Goal: Information Seeking & Learning: Learn about a topic

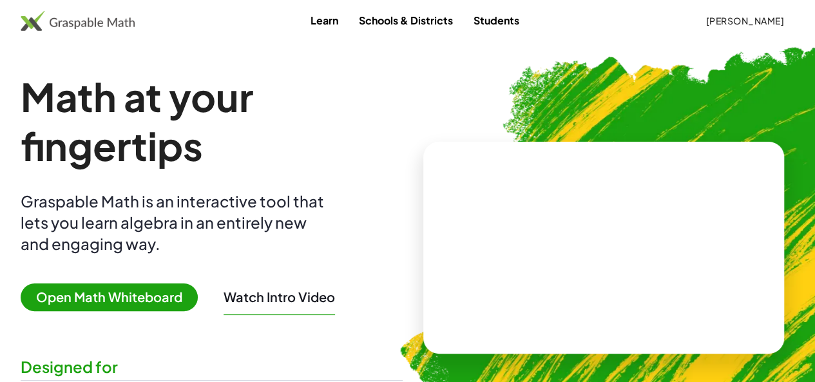
click at [719, 19] on span "[PERSON_NAME]" at bounding box center [744, 21] width 79 height 12
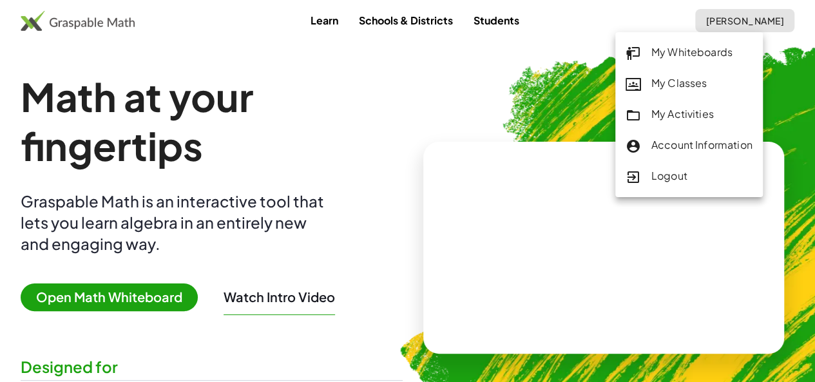
click at [696, 110] on div "My Activities" at bounding box center [688, 114] width 127 height 17
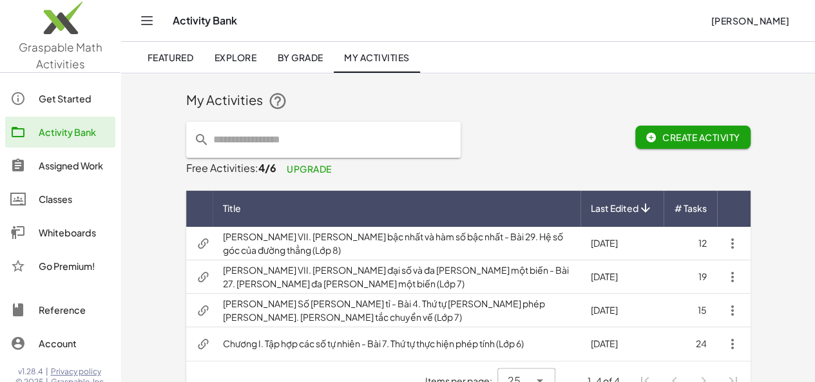
click at [307, 346] on td "Chương I. Tập hợp các số tự nhiên - Bài 7. Thứ tự thực hiện phép tính (Lớp 6)" at bounding box center [397, 343] width 368 height 33
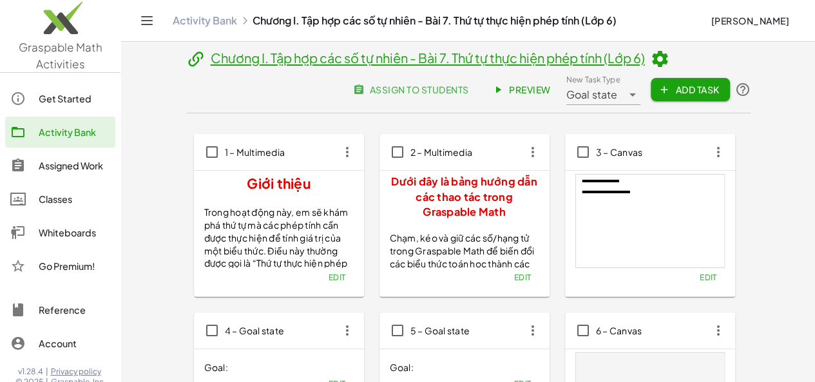
click at [650, 58] on icon at bounding box center [659, 59] width 19 height 19
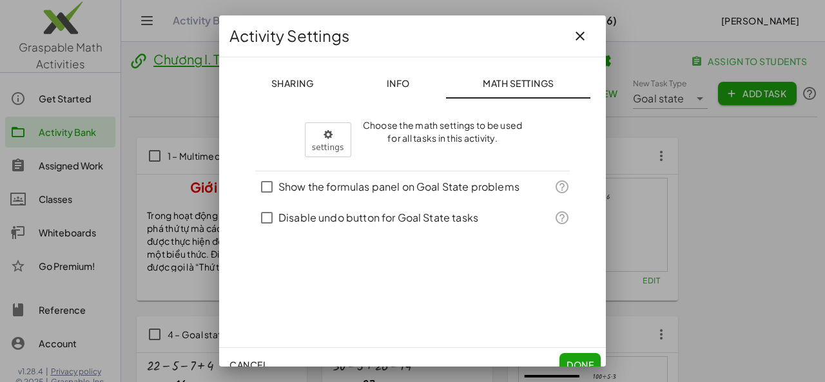
click at [392, 79] on span "Info" at bounding box center [397, 83] width 23 height 12
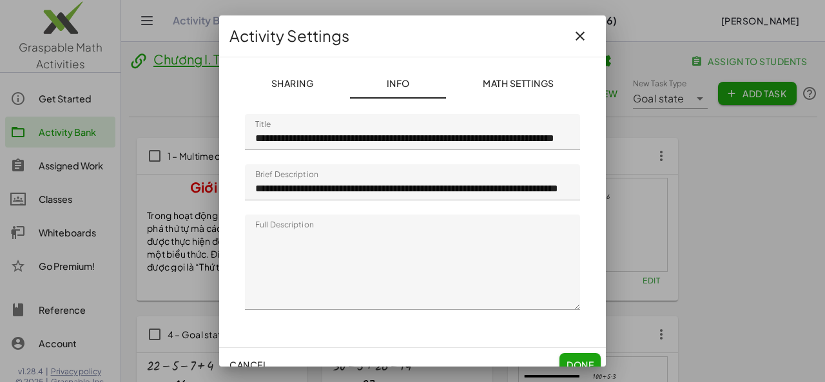
click at [446, 76] on button "Sharing" at bounding box center [518, 83] width 144 height 31
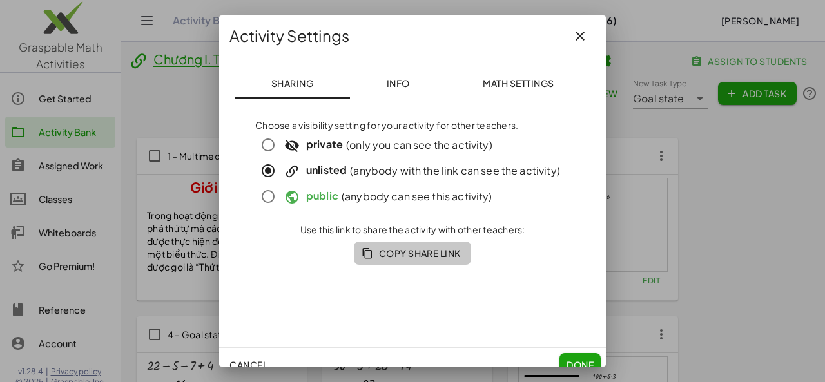
click at [424, 254] on span "Copy Share Link" at bounding box center [412, 253] width 97 height 12
click at [578, 357] on button "Done" at bounding box center [579, 364] width 41 height 23
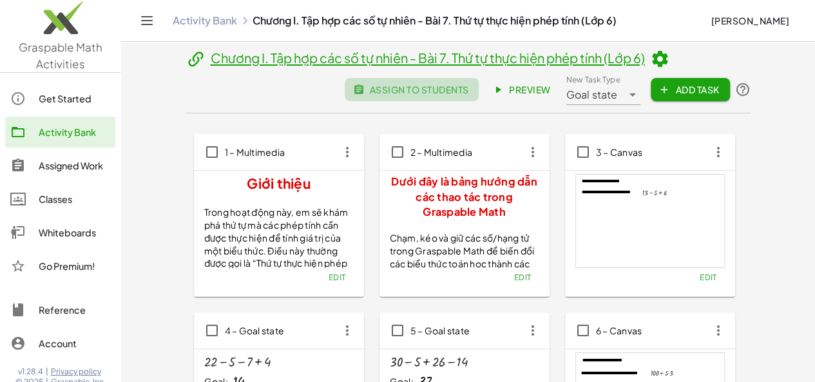
click at [468, 84] on span "assign to students" at bounding box center [411, 90] width 113 height 12
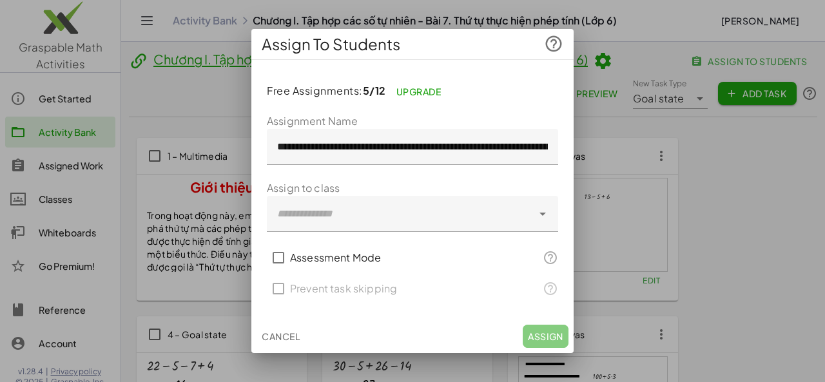
click at [377, 211] on div at bounding box center [399, 214] width 265 height 36
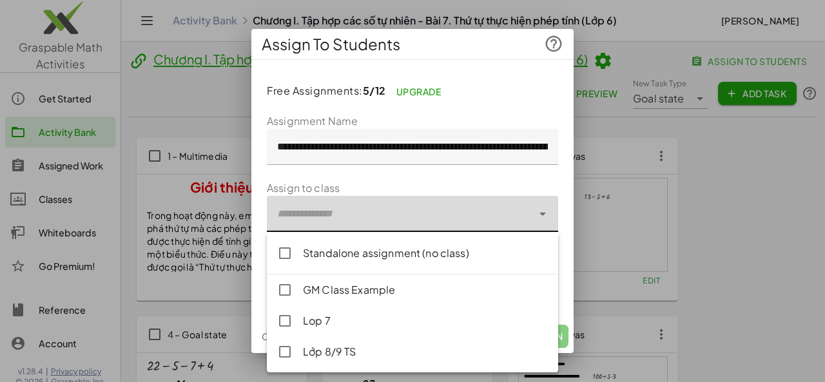
click at [377, 211] on div at bounding box center [399, 214] width 265 height 36
click at [349, 207] on div at bounding box center [399, 214] width 265 height 36
click at [370, 258] on div "Standalone assignment (no class)" at bounding box center [425, 252] width 245 height 15
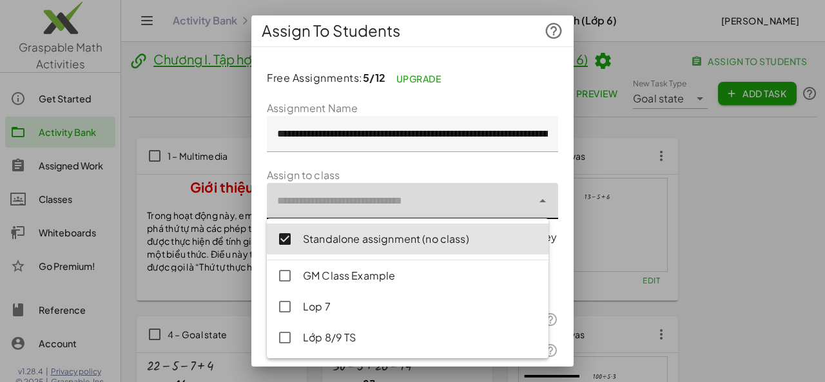
click at [557, 222] on div "**********" at bounding box center [412, 234] width 322 height 355
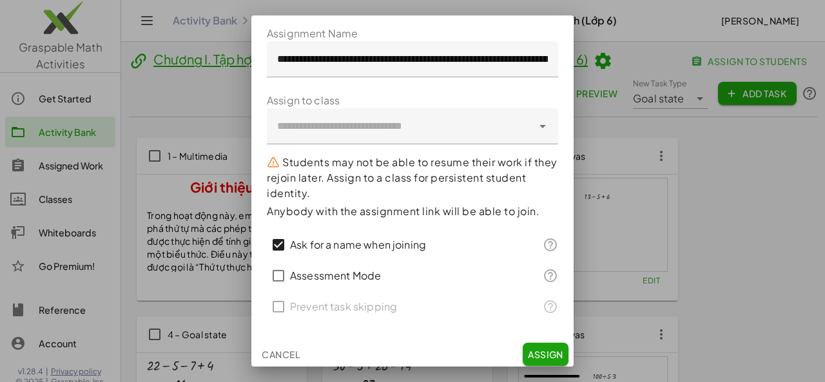
scroll to position [79, 0]
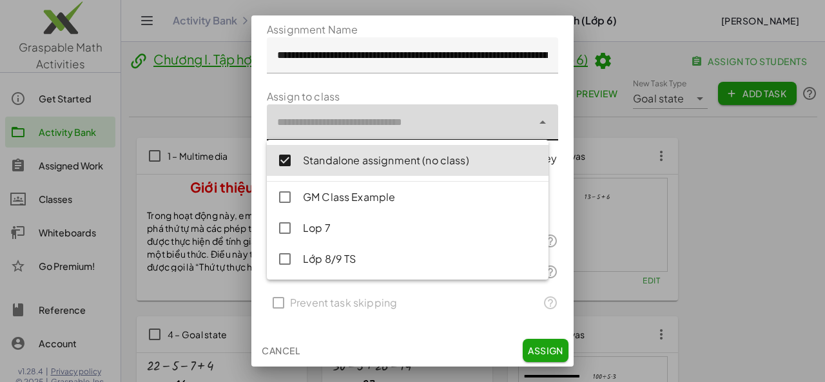
click at [474, 124] on div at bounding box center [399, 122] width 265 height 36
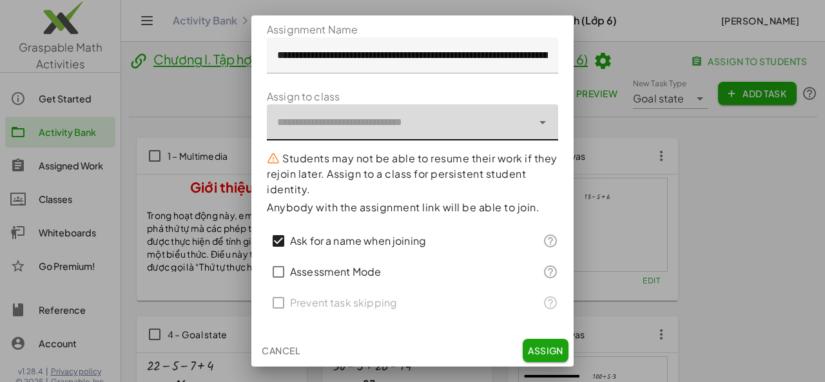
click at [533, 347] on span "Assign" at bounding box center [545, 351] width 35 height 12
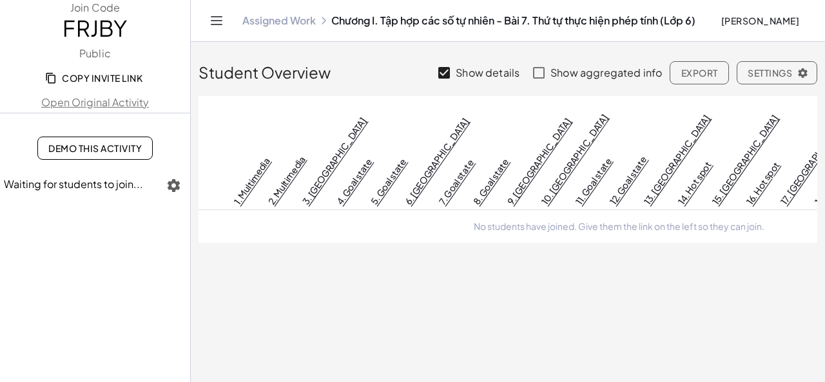
click at [111, 77] on span "Copy Invite Link" at bounding box center [95, 78] width 95 height 12
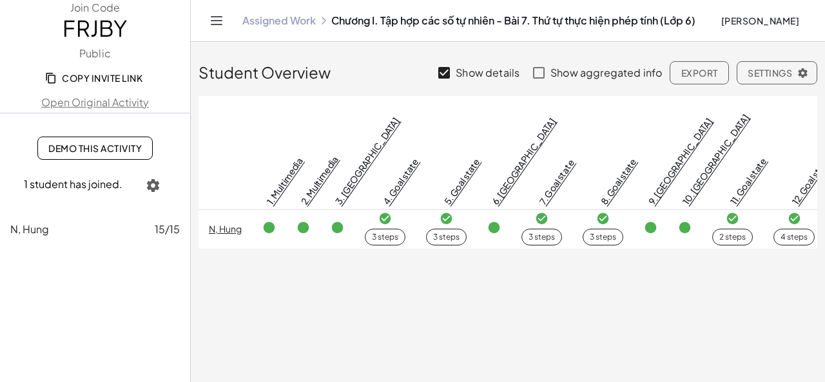
click at [131, 229] on div "N, Hung 15/15" at bounding box center [94, 229] width 169 height 15
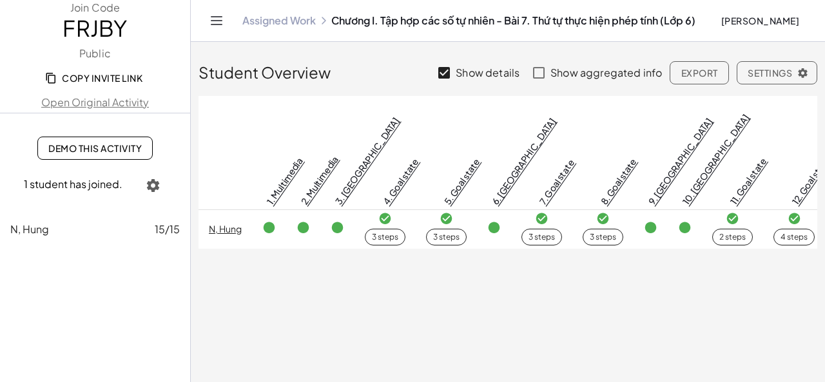
click at [808, 359] on main "Student Overview Show details Show aggregated info Export Settings 1. Multimedi…" at bounding box center [508, 191] width 634 height 382
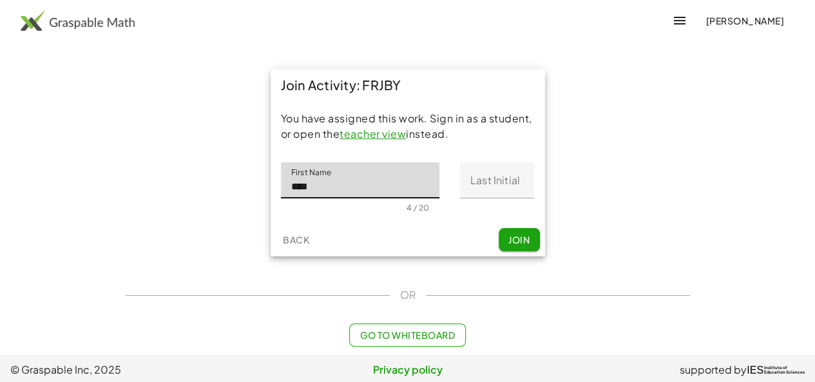
type input "****"
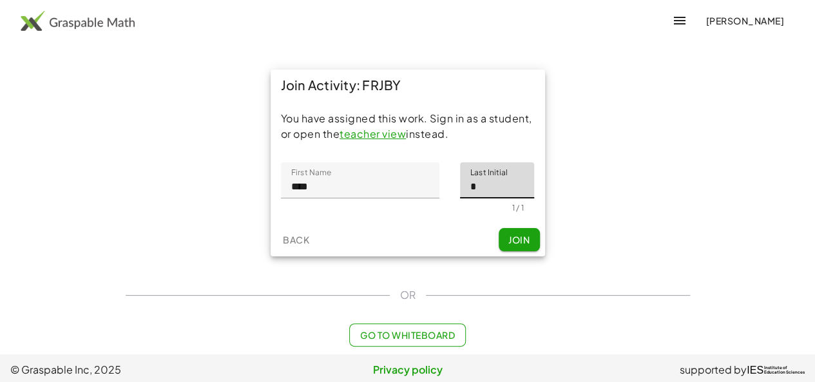
type input "*"
click at [519, 248] on button "Join" at bounding box center [519, 239] width 41 height 23
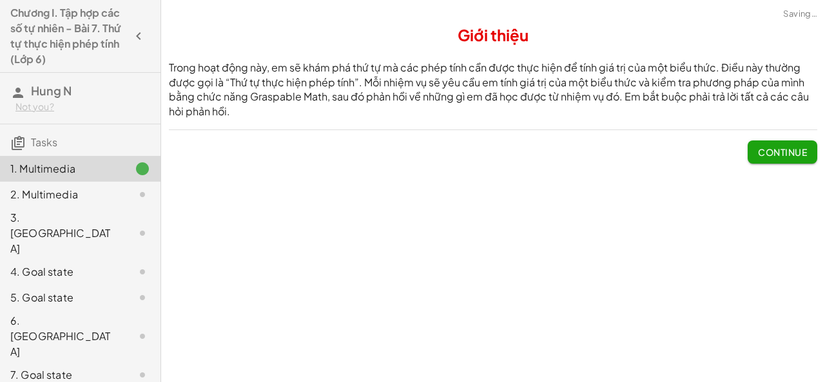
click at [776, 154] on span "Continue" at bounding box center [782, 152] width 49 height 12
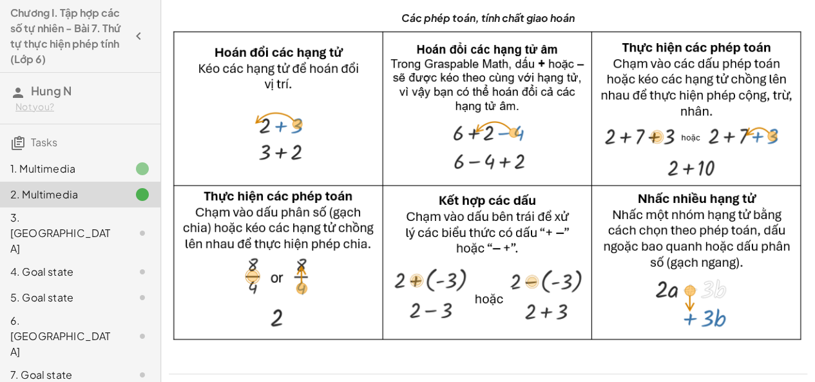
scroll to position [149, 0]
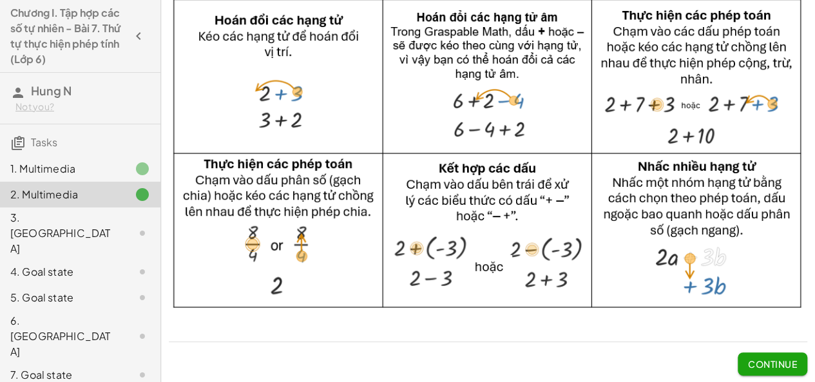
click at [776, 361] on span "Continue" at bounding box center [772, 364] width 49 height 12
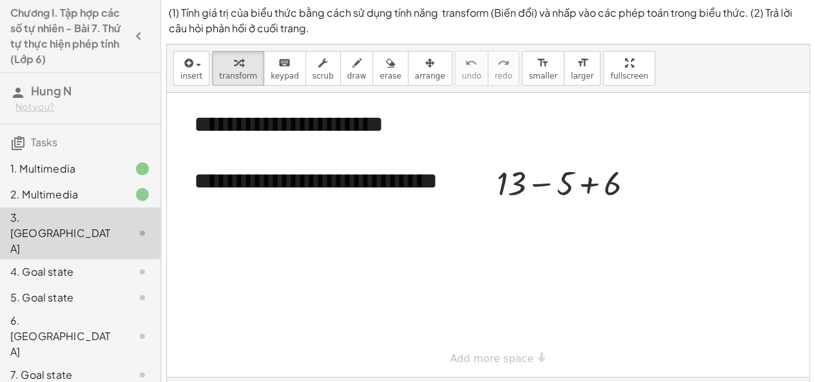
scroll to position [0, 0]
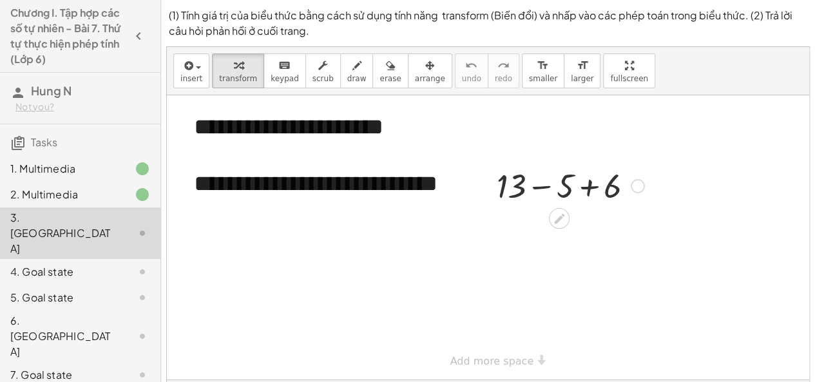
click at [590, 185] on div at bounding box center [570, 185] width 160 height 44
click at [569, 229] on div at bounding box center [570, 229] width 160 height 44
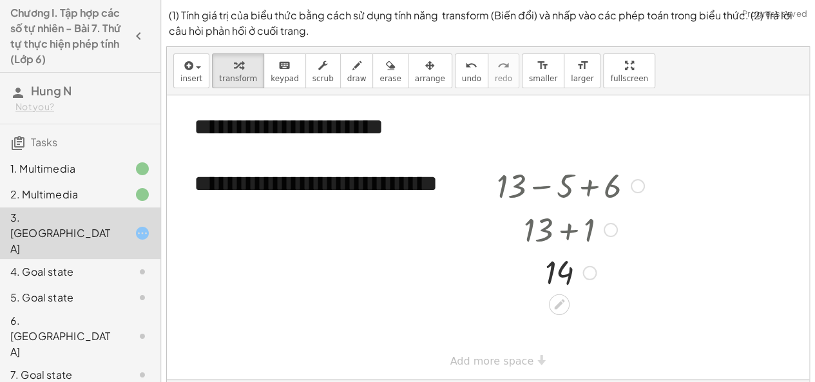
drag, startPoint x: 588, startPoint y: 230, endPoint x: 591, endPoint y: 286, distance: 56.1
click at [559, 273] on div "14" at bounding box center [559, 273] width 0 height 0
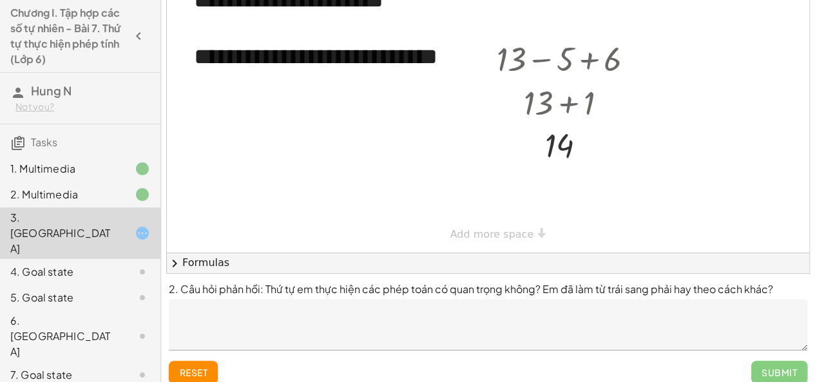
scroll to position [128, 0]
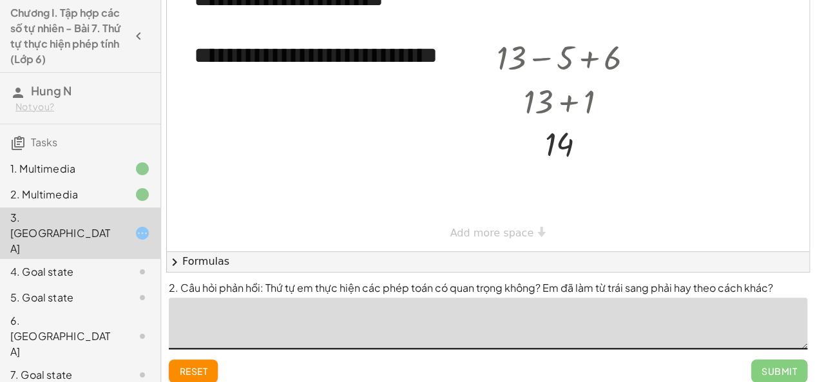
click at [377, 321] on textarea at bounding box center [488, 324] width 638 height 52
type textarea "**********"
click at [769, 368] on span "Submit" at bounding box center [778, 371] width 35 height 12
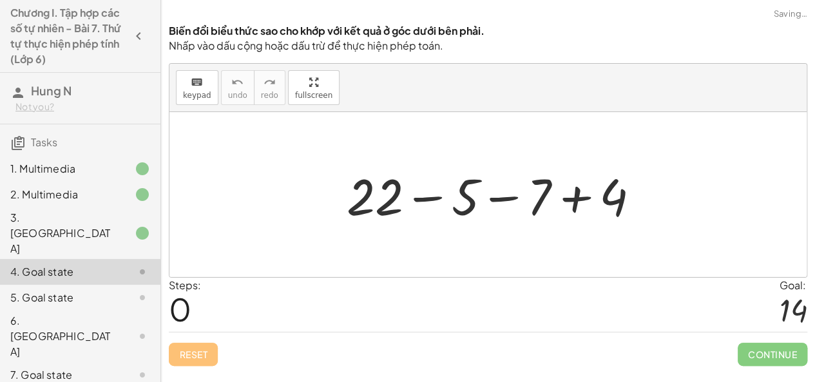
scroll to position [0, 0]
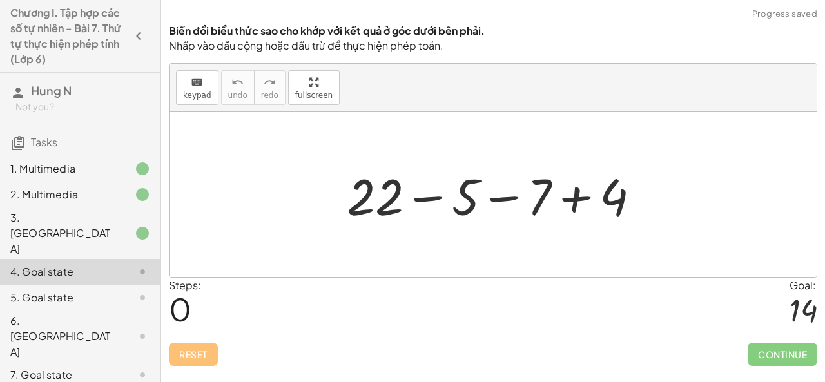
click at [575, 200] on div at bounding box center [498, 195] width 316 height 66
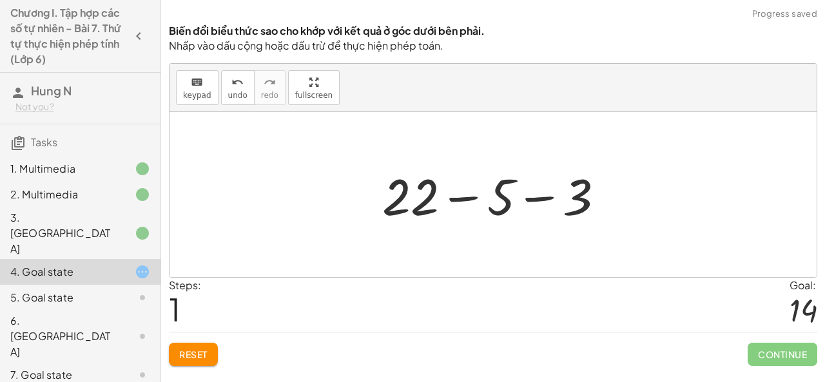
click at [454, 199] on div at bounding box center [498, 195] width 245 height 66
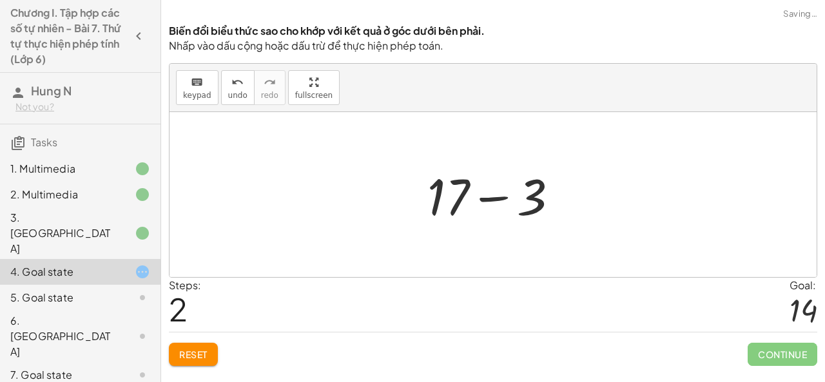
click at [491, 200] on div at bounding box center [498, 195] width 155 height 66
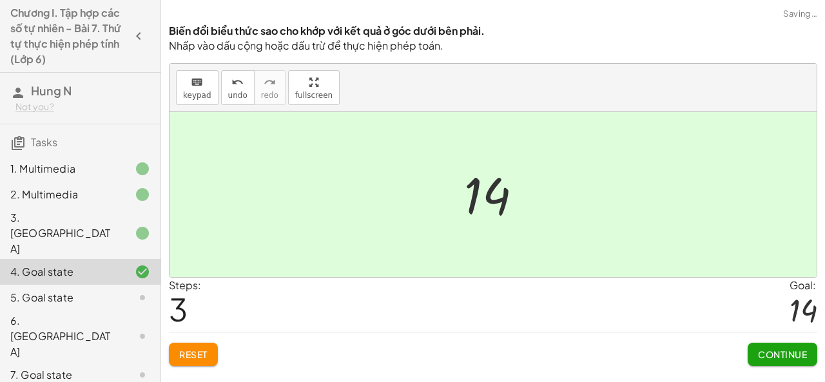
click at [800, 349] on span "Continue" at bounding box center [782, 354] width 49 height 12
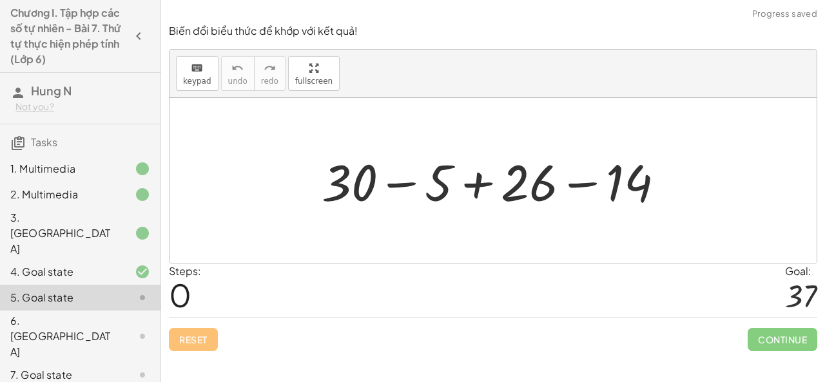
click at [477, 186] on div at bounding box center [498, 181] width 366 height 66
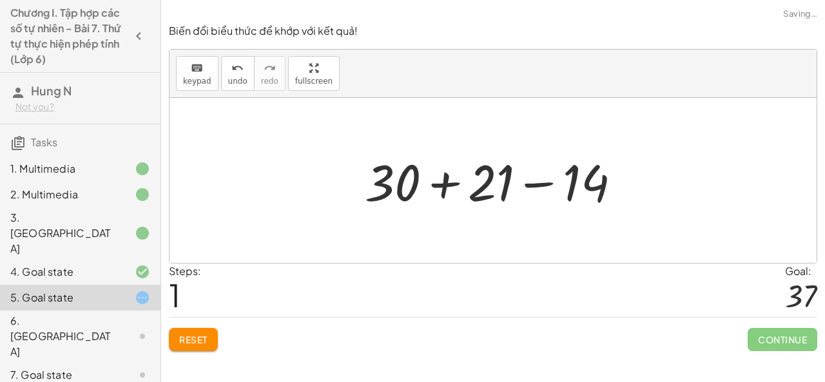
click at [451, 185] on div at bounding box center [497, 181] width 279 height 66
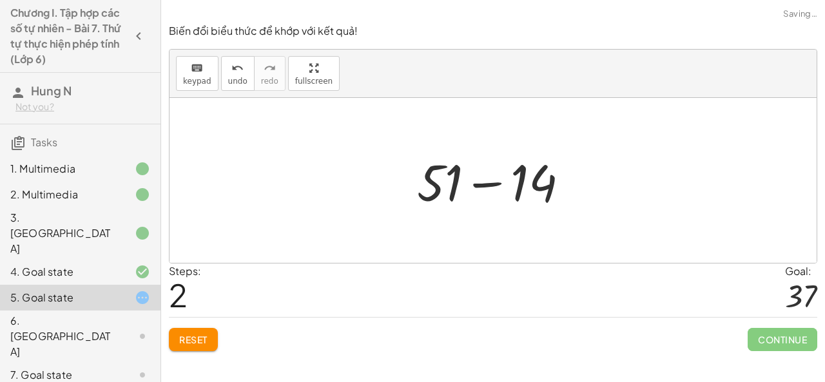
click at [490, 184] on div at bounding box center [497, 181] width 175 height 66
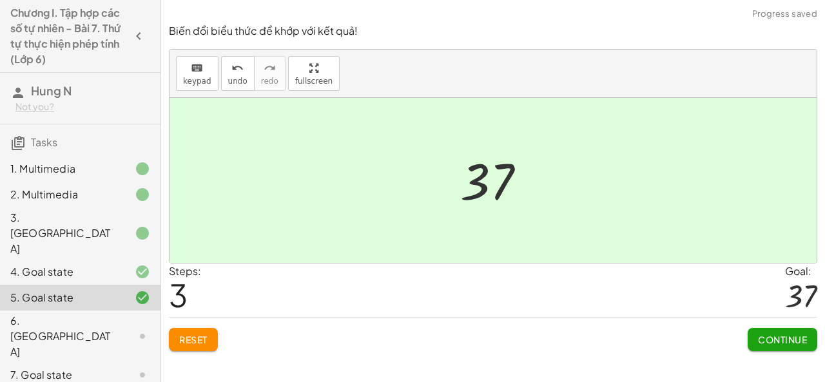
click at [795, 338] on span "Continue" at bounding box center [782, 340] width 49 height 12
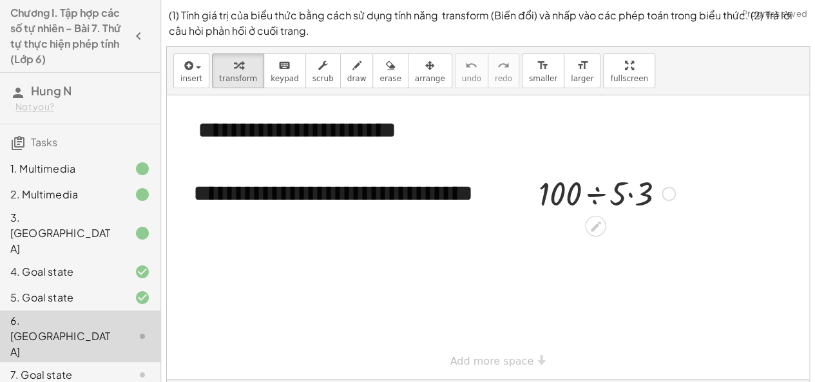
click at [630, 196] on div at bounding box center [606, 193] width 149 height 44
click at [577, 193] on div at bounding box center [607, 193] width 186 height 44
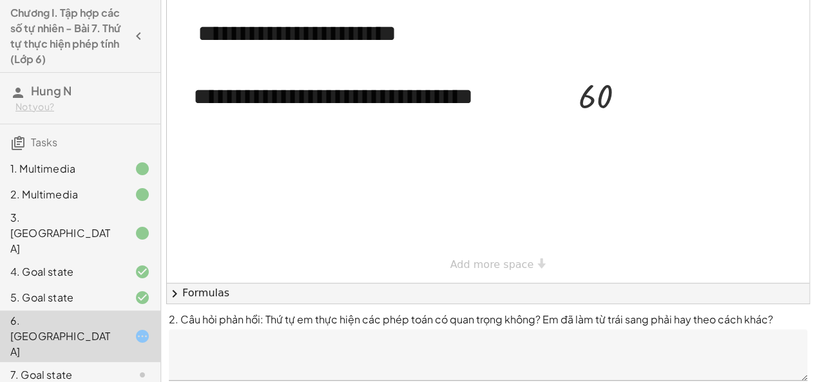
scroll to position [98, 0]
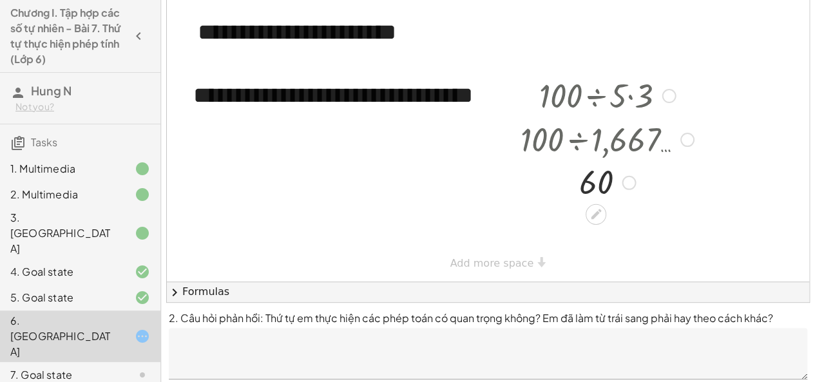
drag, startPoint x: 622, startPoint y: 100, endPoint x: 617, endPoint y: 201, distance: 101.3
click at [596, 183] on div "60" at bounding box center [596, 183] width 0 height 0
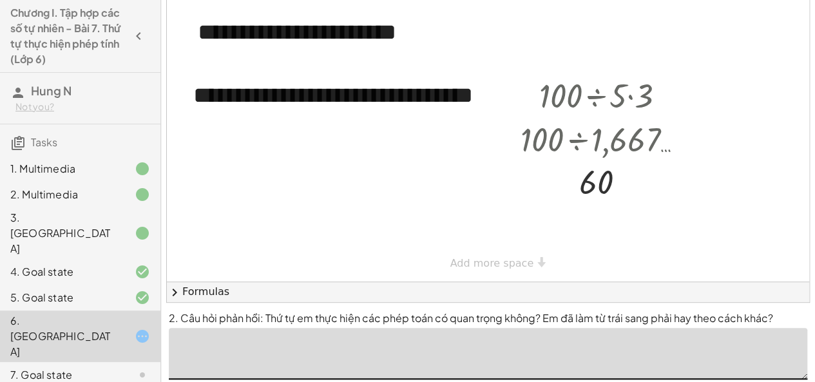
click at [356, 351] on textarea at bounding box center [488, 354] width 638 height 52
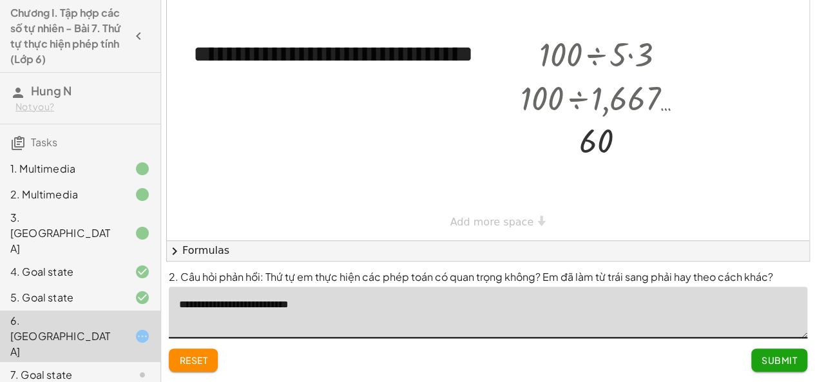
type textarea "**********"
click at [780, 378] on div "**********" at bounding box center [488, 322] width 654 height 120
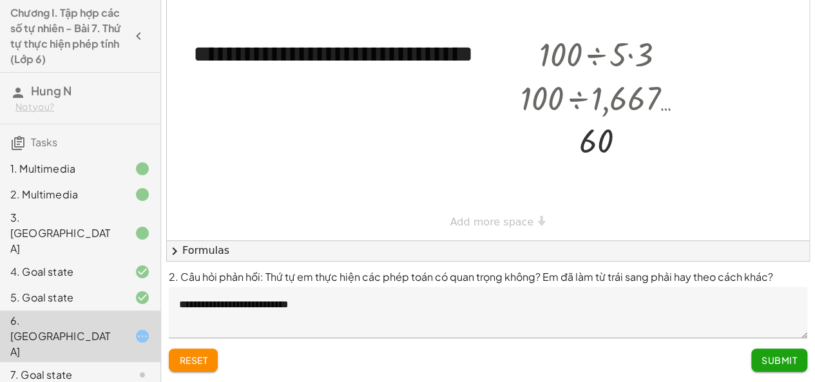
click at [787, 355] on span "Submit" at bounding box center [778, 360] width 35 height 12
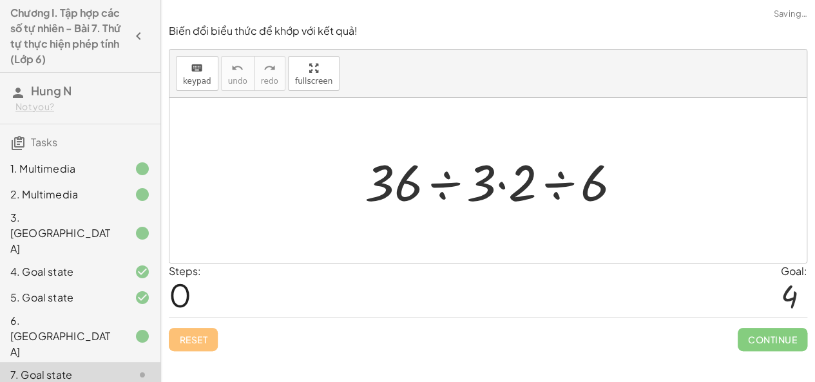
scroll to position [0, 0]
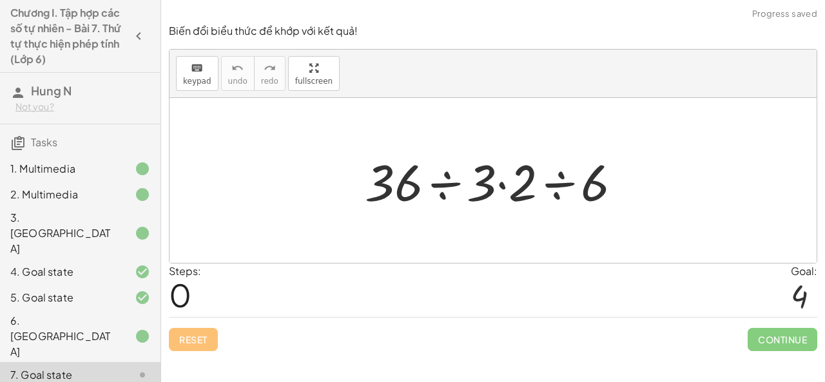
click at [449, 178] on div at bounding box center [498, 181] width 280 height 66
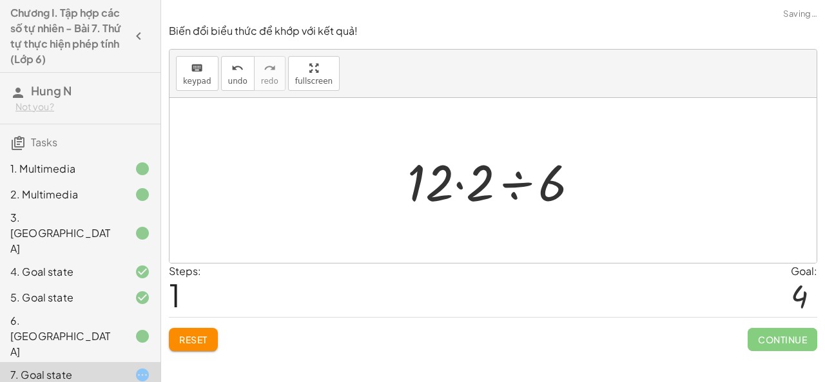
click at [459, 185] on div at bounding box center [498, 181] width 195 height 66
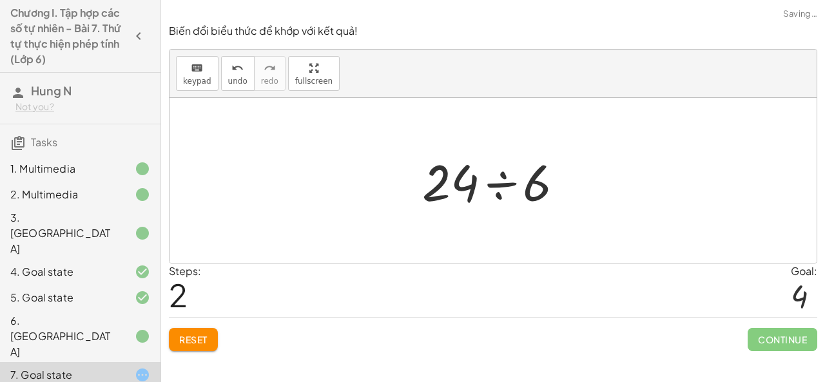
click at [492, 185] on div at bounding box center [497, 181] width 164 height 66
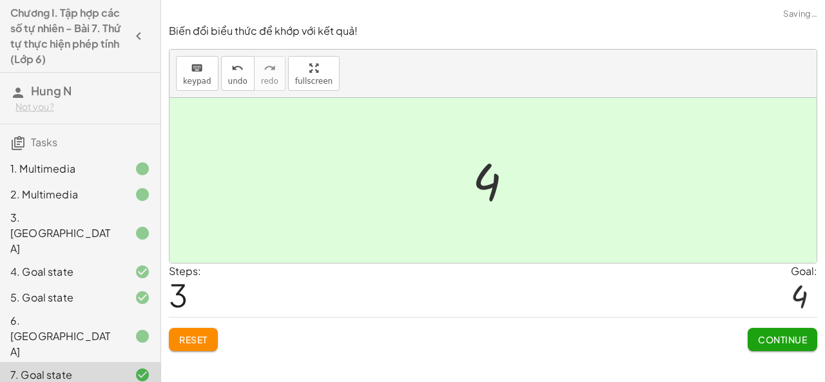
click at [800, 341] on span "Continue" at bounding box center [782, 340] width 49 height 12
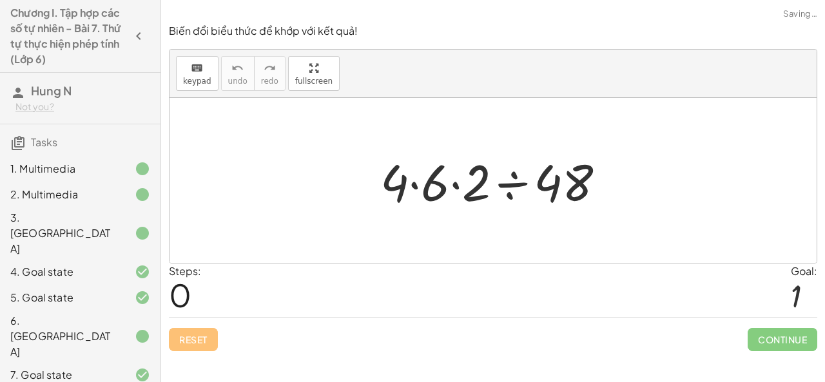
click at [414, 186] on div at bounding box center [498, 181] width 249 height 66
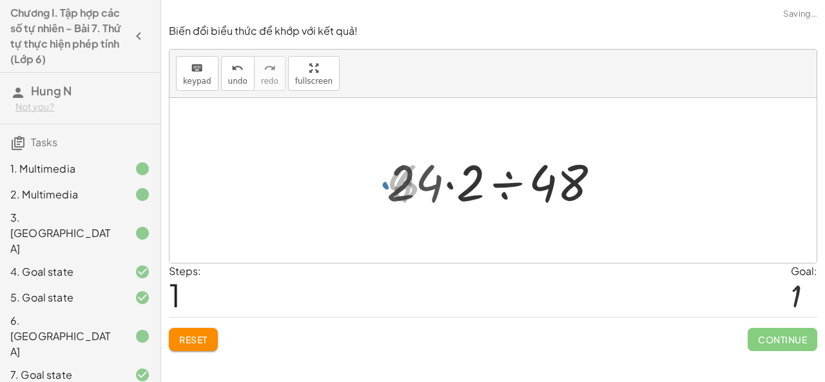
click at [452, 187] on div at bounding box center [498, 181] width 236 height 66
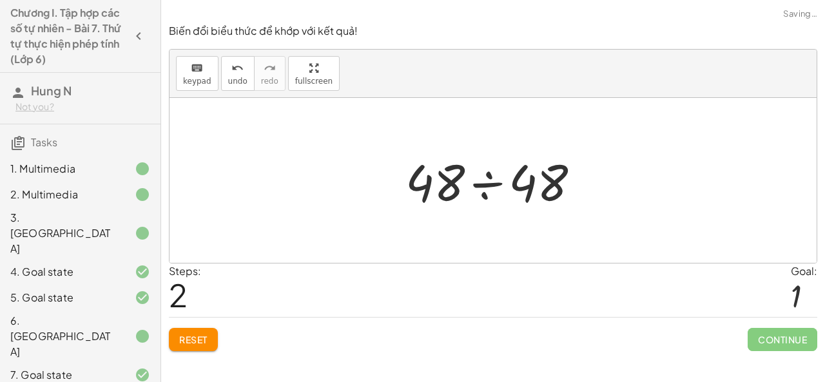
click at [491, 186] on div at bounding box center [498, 181] width 198 height 66
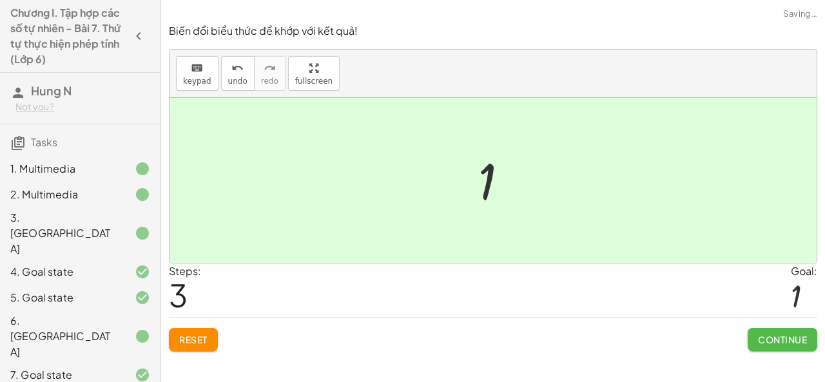
click at [770, 330] on button "Continue" at bounding box center [782, 339] width 70 height 23
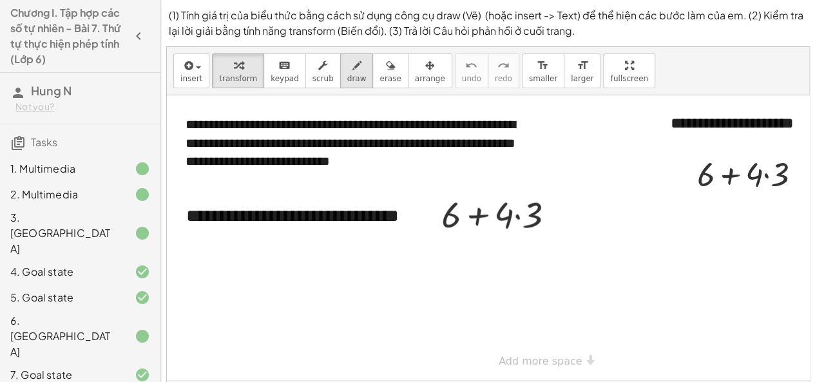
click at [347, 78] on span "draw" at bounding box center [356, 78] width 19 height 9
drag, startPoint x: 452, startPoint y: 245, endPoint x: 456, endPoint y: 259, distance: 14.3
click at [440, 259] on div at bounding box center [537, 237] width 740 height 284
drag, startPoint x: 480, startPoint y: 258, endPoint x: 473, endPoint y: 250, distance: 11.0
click at [483, 257] on div at bounding box center [537, 237] width 740 height 284
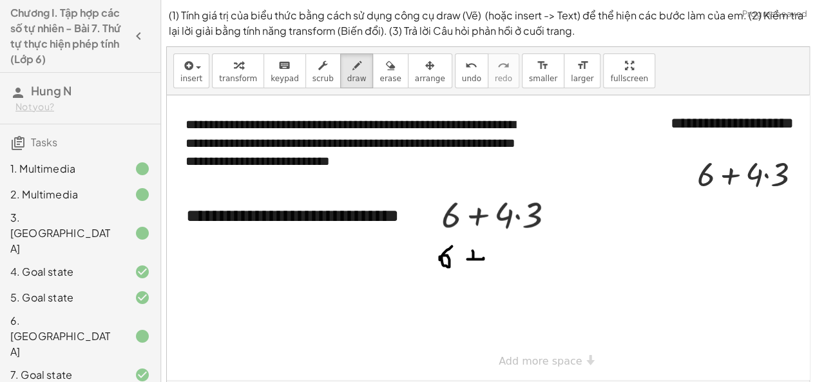
drag, startPoint x: 472, startPoint y: 250, endPoint x: 472, endPoint y: 266, distance: 16.1
click at [472, 266] on div at bounding box center [537, 237] width 740 height 284
drag, startPoint x: 489, startPoint y: 262, endPoint x: 496, endPoint y: 243, distance: 20.6
click at [496, 240] on div at bounding box center [537, 237] width 740 height 284
drag, startPoint x: 498, startPoint y: 249, endPoint x: 497, endPoint y: 263, distance: 14.8
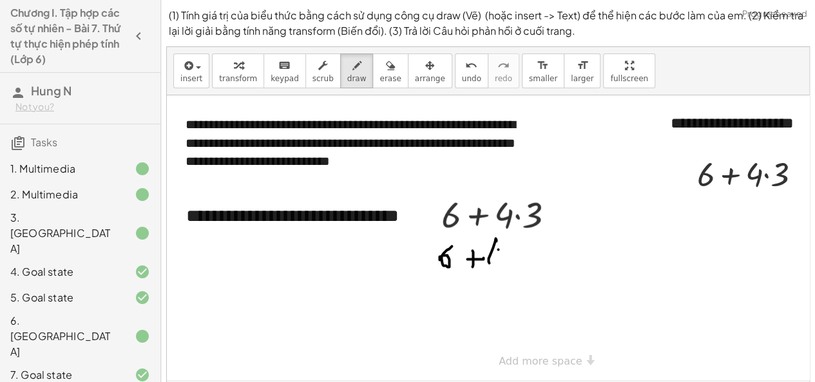
click at [497, 263] on div at bounding box center [537, 237] width 740 height 284
drag, startPoint x: 506, startPoint y: 248, endPoint x: 515, endPoint y: 253, distance: 10.4
click at [515, 247] on div at bounding box center [537, 237] width 740 height 284
click at [515, 251] on div at bounding box center [537, 237] width 740 height 284
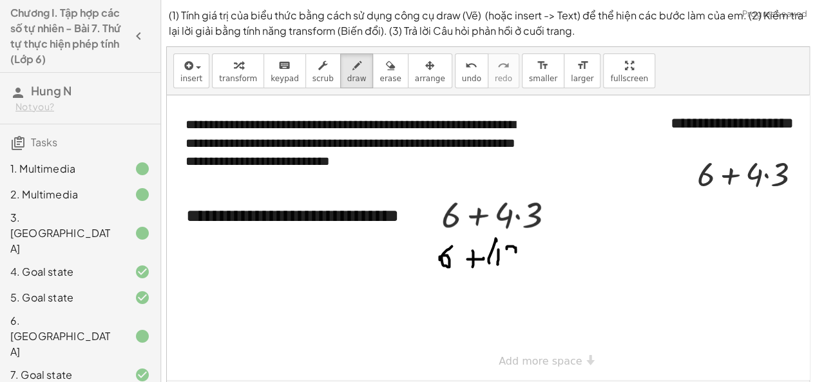
drag, startPoint x: 515, startPoint y: 254, endPoint x: 511, endPoint y: 265, distance: 11.6
click at [514, 258] on div at bounding box center [537, 237] width 740 height 284
drag, startPoint x: 511, startPoint y: 265, endPoint x: 522, endPoint y: 266, distance: 10.3
click at [519, 266] on div at bounding box center [537, 237] width 740 height 284
click at [524, 266] on div at bounding box center [537, 237] width 740 height 284
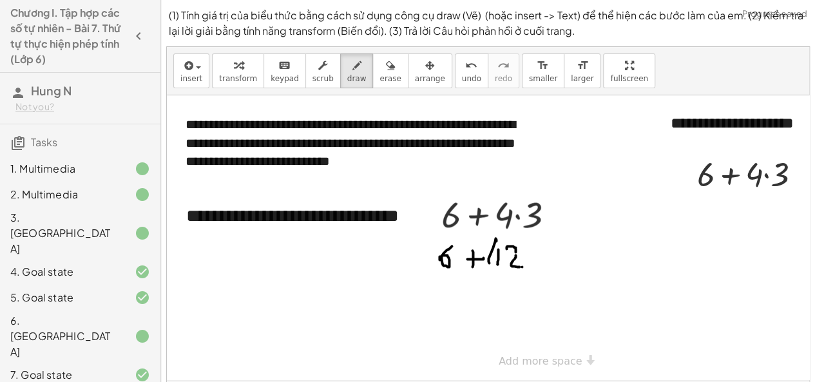
click at [524, 266] on div at bounding box center [537, 237] width 740 height 284
drag, startPoint x: 458, startPoint y: 300, endPoint x: 470, endPoint y: 314, distance: 18.2
click at [469, 307] on div at bounding box center [537, 237] width 740 height 284
click at [470, 314] on div at bounding box center [537, 237] width 740 height 284
drag, startPoint x: 470, startPoint y: 314, endPoint x: 488, endPoint y: 295, distance: 26.0
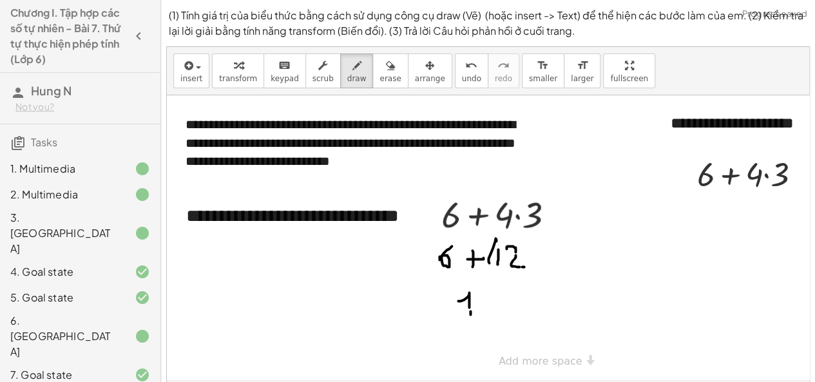
click at [470, 314] on div at bounding box center [537, 237] width 740 height 284
drag, startPoint x: 490, startPoint y: 294, endPoint x: 491, endPoint y: 287, distance: 7.2
click at [493, 289] on div at bounding box center [537, 237] width 740 height 284
click at [248, 81] on span "transform" at bounding box center [238, 78] width 38 height 9
click at [764, 175] on div at bounding box center [754, 173] width 127 height 44
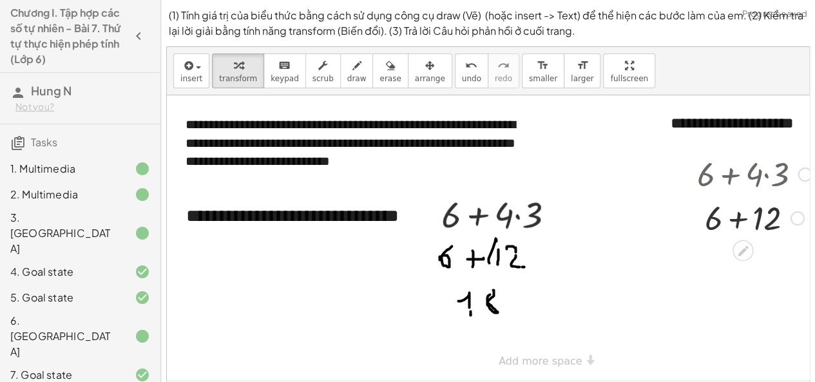
click at [740, 220] on div at bounding box center [754, 217] width 127 height 44
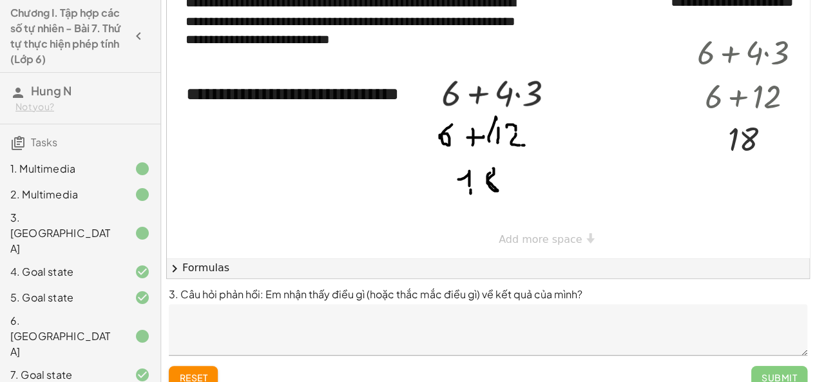
scroll to position [139, 0]
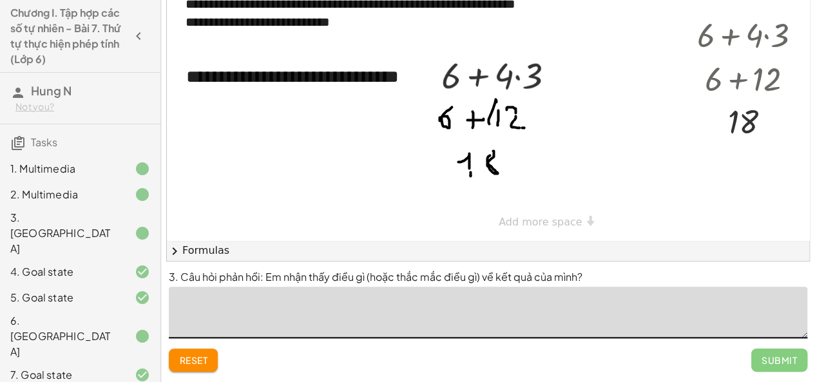
click at [386, 321] on textarea at bounding box center [488, 313] width 638 height 52
click at [241, 307] on textarea "**********" at bounding box center [488, 313] width 638 height 52
type textarea "**********"
drag, startPoint x: 770, startPoint y: 361, endPoint x: 773, endPoint y: 367, distance: 6.9
click at [770, 368] on button "Submit" at bounding box center [779, 359] width 56 height 23
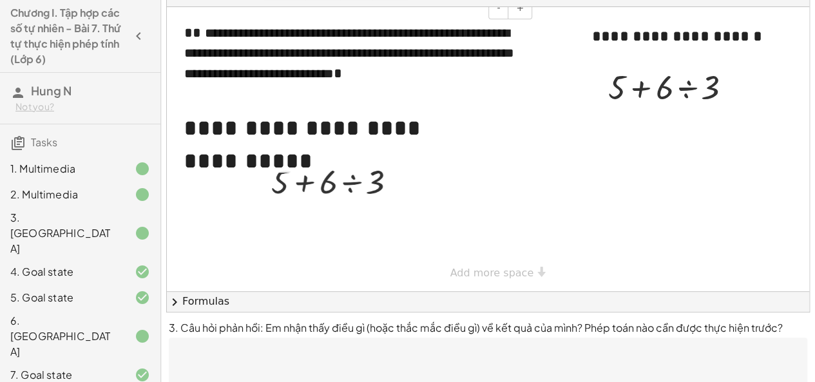
scroll to position [0, 0]
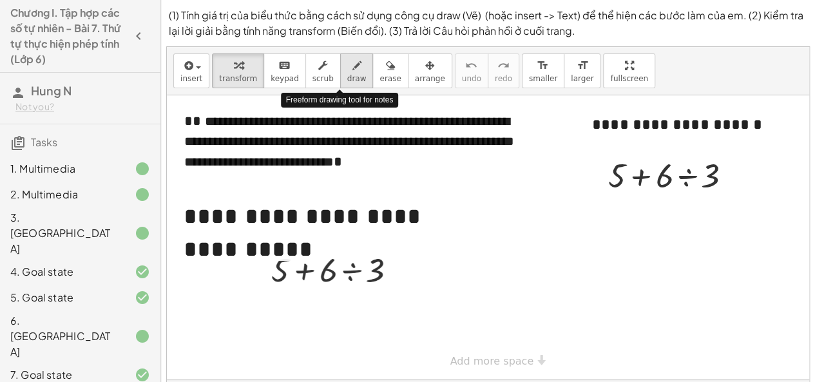
click at [347, 74] on span "draw" at bounding box center [356, 78] width 19 height 9
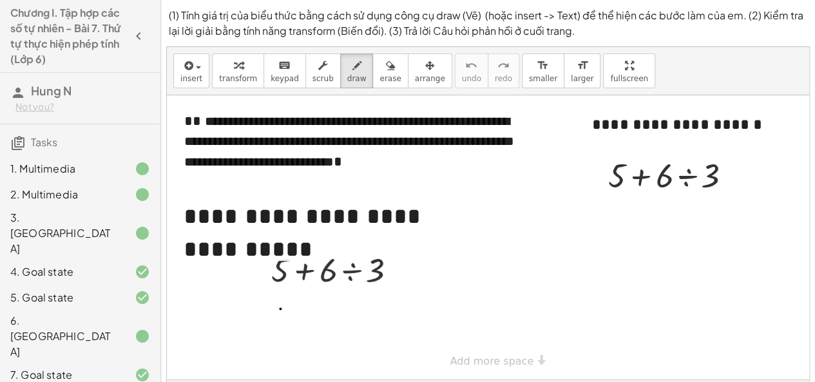
drag, startPoint x: 280, startPoint y: 308, endPoint x: 296, endPoint y: 329, distance: 25.8
click at [281, 313] on div at bounding box center [488, 237] width 642 height 284
drag, startPoint x: 296, startPoint y: 329, endPoint x: 289, endPoint y: 330, distance: 6.6
click at [289, 330] on div at bounding box center [488, 237] width 642 height 284
click at [282, 328] on div at bounding box center [488, 237] width 642 height 284
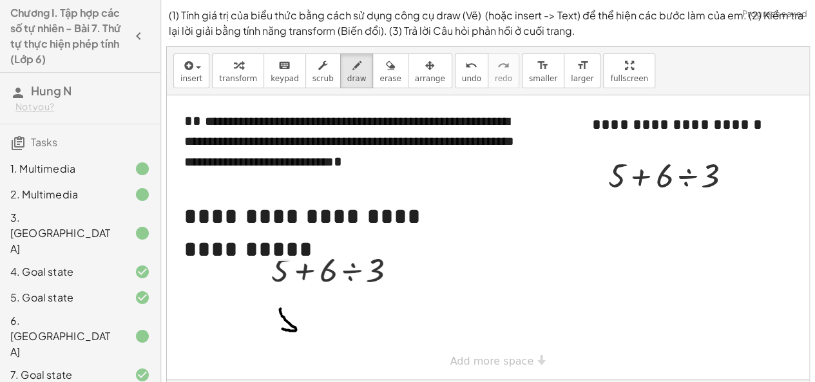
click at [288, 309] on div at bounding box center [488, 237] width 642 height 284
drag, startPoint x: 290, startPoint y: 309, endPoint x: 308, endPoint y: 310, distance: 18.1
click at [305, 310] on div at bounding box center [488, 237] width 642 height 284
click at [308, 310] on div at bounding box center [488, 237] width 642 height 284
drag, startPoint x: 323, startPoint y: 321, endPoint x: 323, endPoint y: 310, distance: 11.6
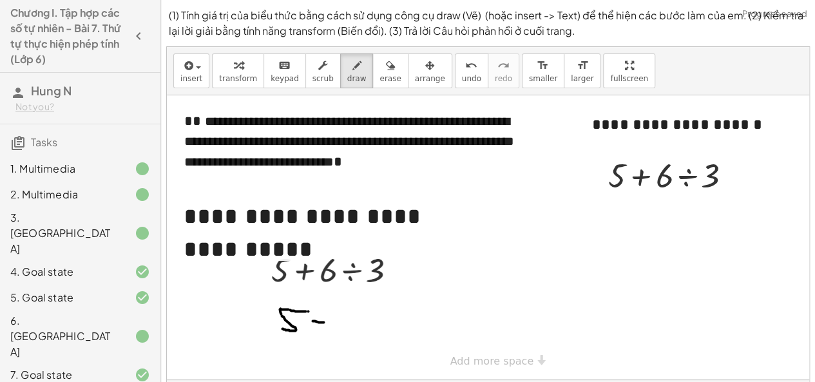
click at [323, 310] on div at bounding box center [488, 237] width 642 height 284
click at [323, 314] on div at bounding box center [488, 237] width 642 height 284
click at [323, 327] on div at bounding box center [488, 237] width 642 height 284
click at [323, 328] on div at bounding box center [488, 237] width 642 height 284
drag, startPoint x: 340, startPoint y: 315, endPoint x: 347, endPoint y: 324, distance: 11.1
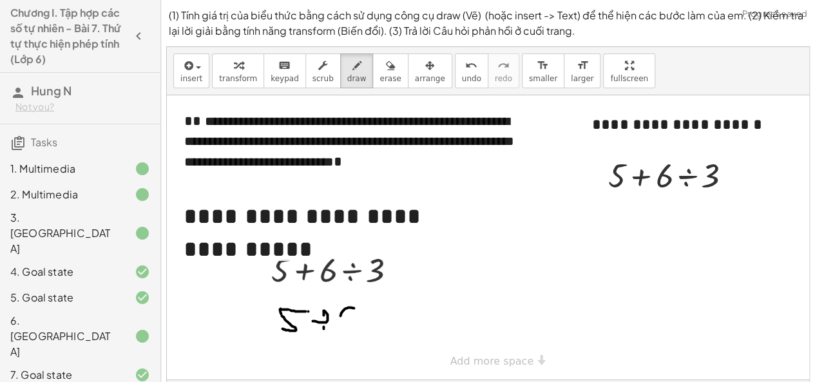
click at [347, 324] on div at bounding box center [488, 237] width 642 height 284
drag, startPoint x: 347, startPoint y: 324, endPoint x: 357, endPoint y: 327, distance: 10.8
click at [357, 327] on div at bounding box center [488, 237] width 642 height 284
drag, startPoint x: 331, startPoint y: 350, endPoint x: 350, endPoint y: 356, distance: 20.2
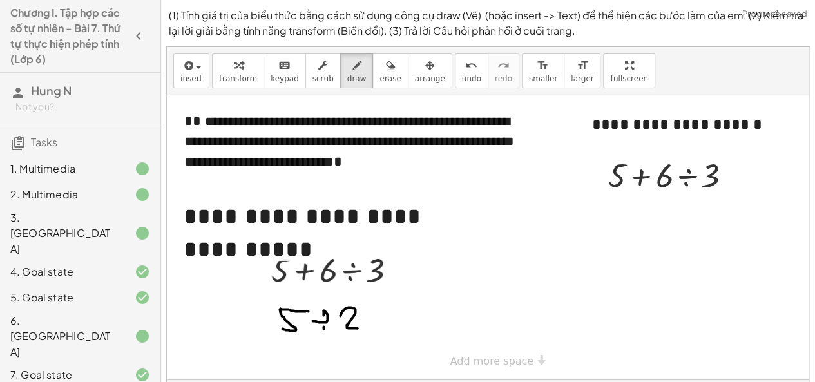
click at [348, 352] on div at bounding box center [488, 237] width 642 height 284
click at [352, 374] on div at bounding box center [488, 237] width 642 height 284
drag, startPoint x: 341, startPoint y: 367, endPoint x: 367, endPoint y: 354, distance: 29.1
click at [367, 354] on div at bounding box center [488, 237] width 642 height 284
click at [242, 68] on div "button" at bounding box center [238, 64] width 38 height 15
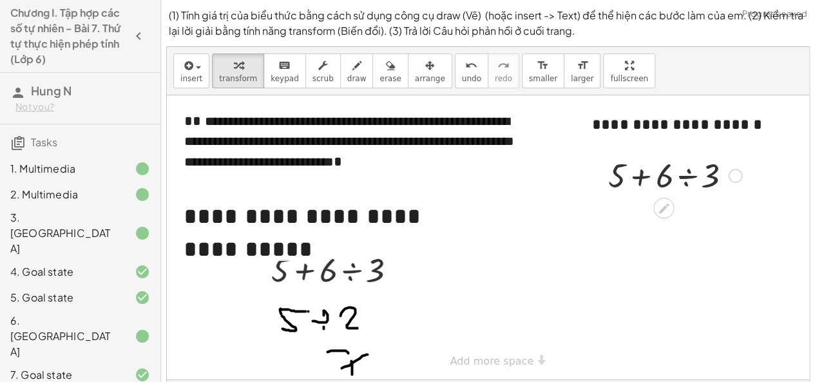
click at [688, 173] on div at bounding box center [675, 175] width 146 height 44
click at [663, 172] on div at bounding box center [675, 175] width 146 height 44
click at [665, 221] on div at bounding box center [675, 218] width 146 height 44
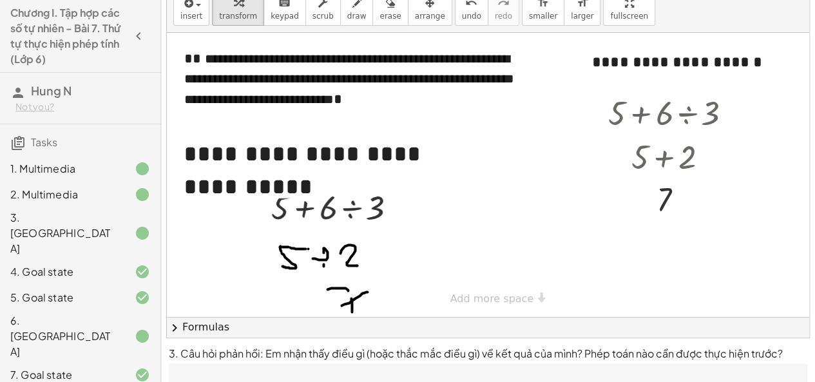
scroll to position [139, 0]
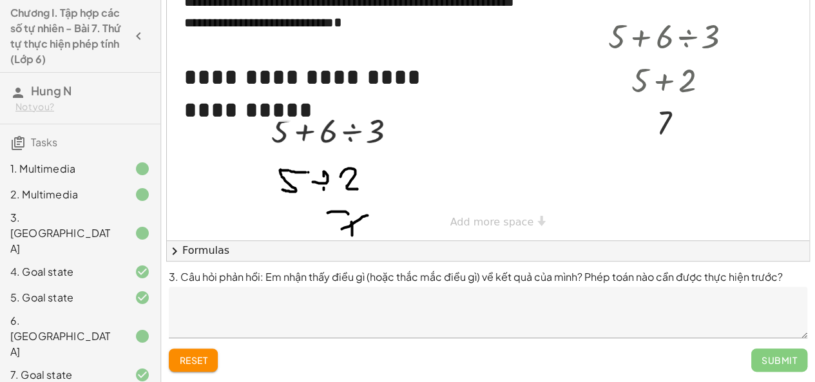
click at [624, 313] on textarea at bounding box center [488, 313] width 638 height 52
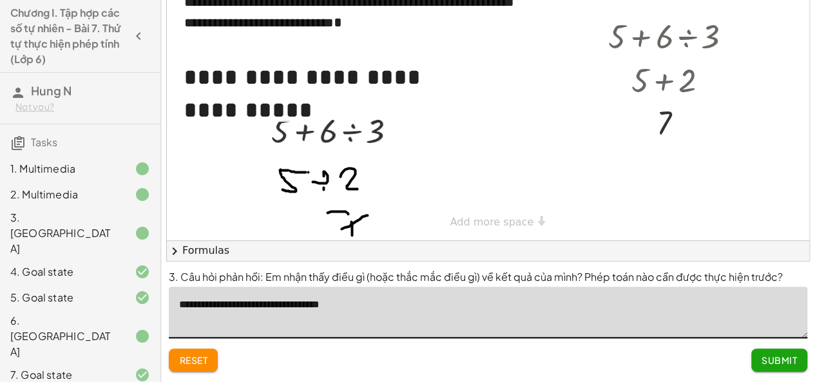
type textarea "**********"
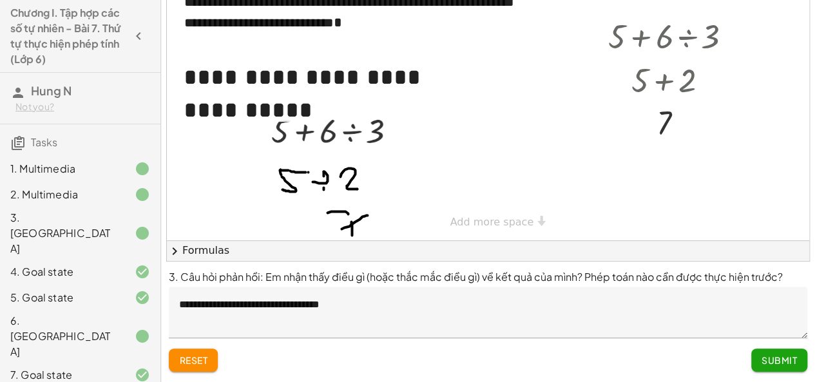
click at [778, 358] on span "Submit" at bounding box center [778, 360] width 35 height 12
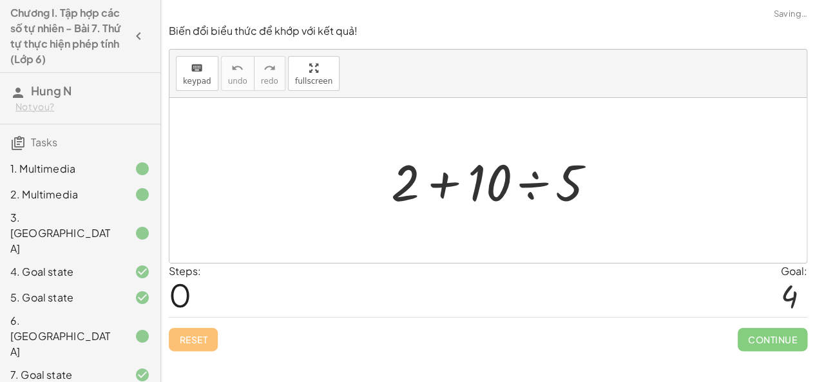
scroll to position [0, 0]
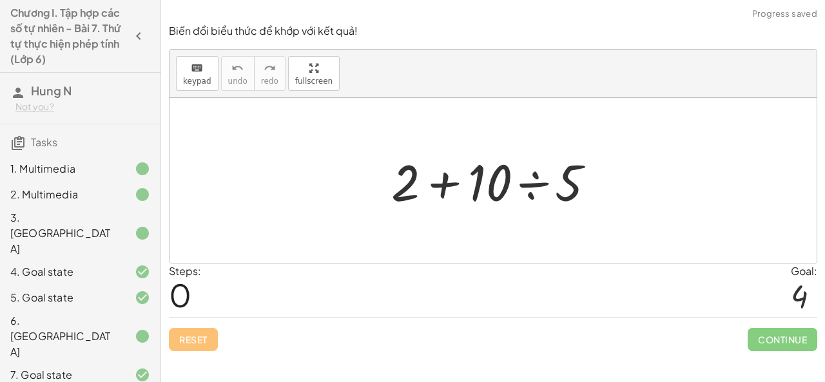
click at [535, 186] on div at bounding box center [498, 181] width 227 height 66
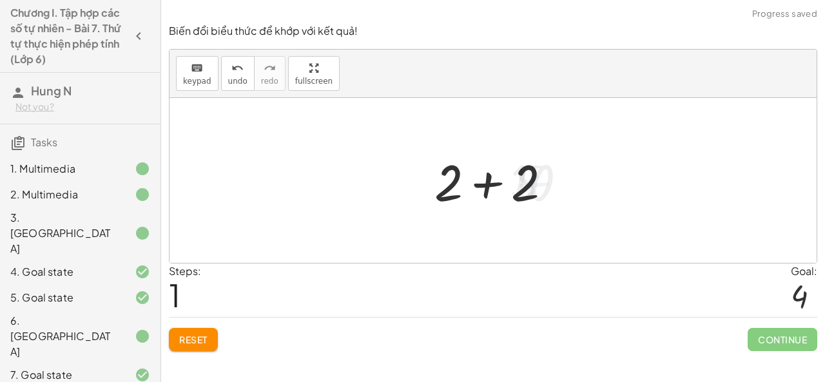
click at [478, 185] on div at bounding box center [498, 181] width 140 height 66
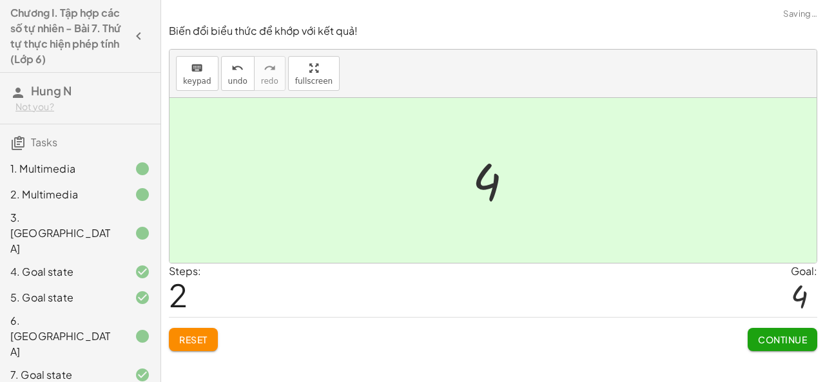
click at [759, 329] on button "Continue" at bounding box center [782, 339] width 70 height 23
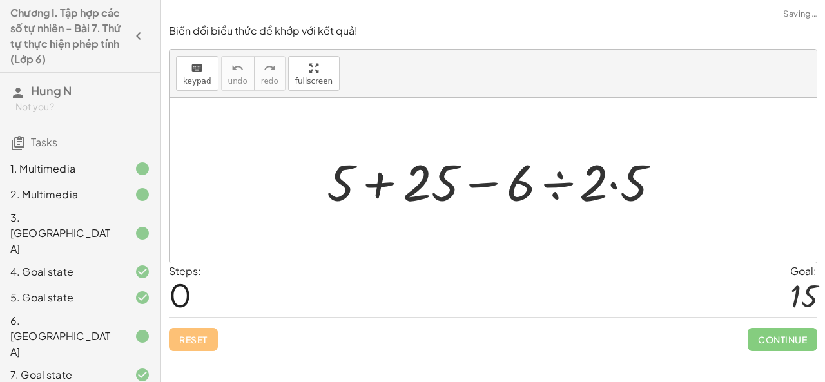
click at [560, 187] on div at bounding box center [498, 181] width 356 height 66
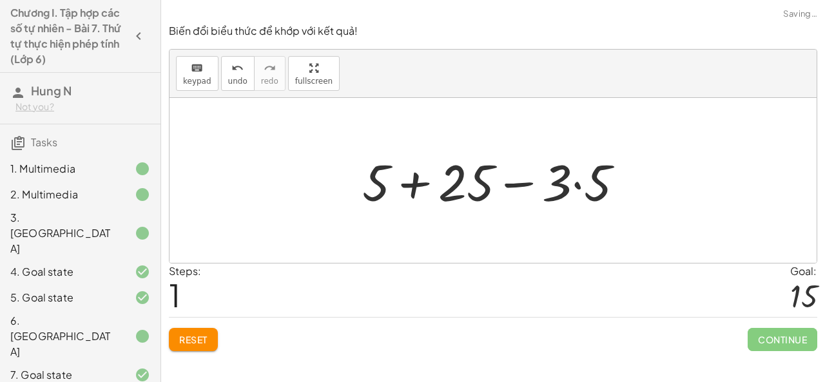
click at [580, 187] on div at bounding box center [498, 181] width 285 height 66
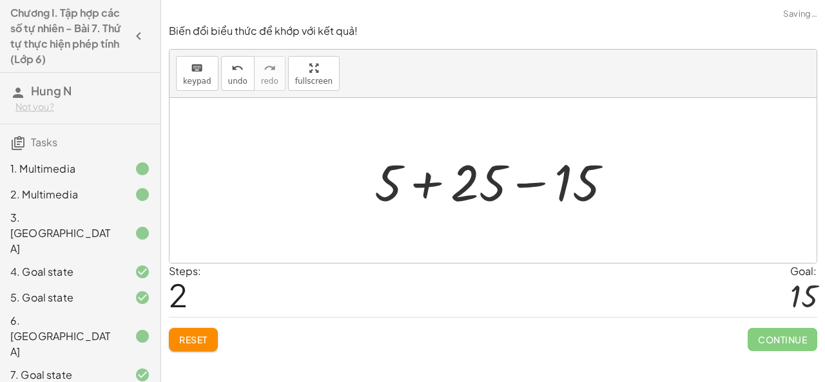
click at [432, 184] on div at bounding box center [498, 181] width 261 height 66
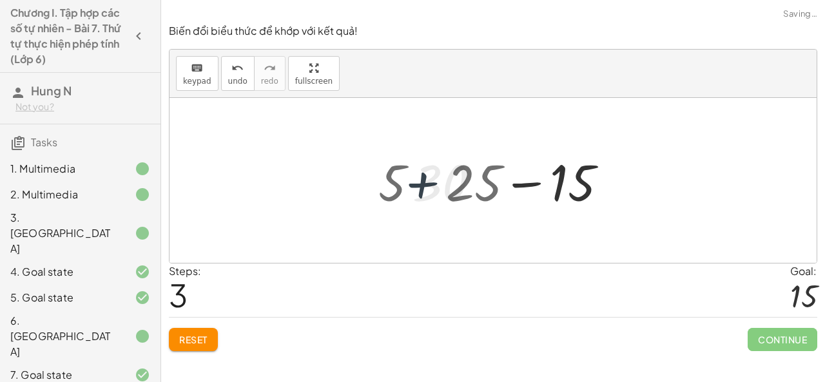
click at [519, 184] on div at bounding box center [498, 181] width 184 height 66
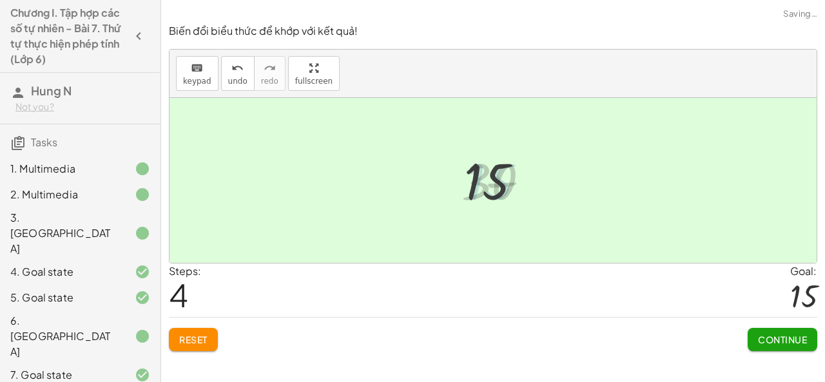
click at [774, 341] on span "Continue" at bounding box center [782, 340] width 49 height 12
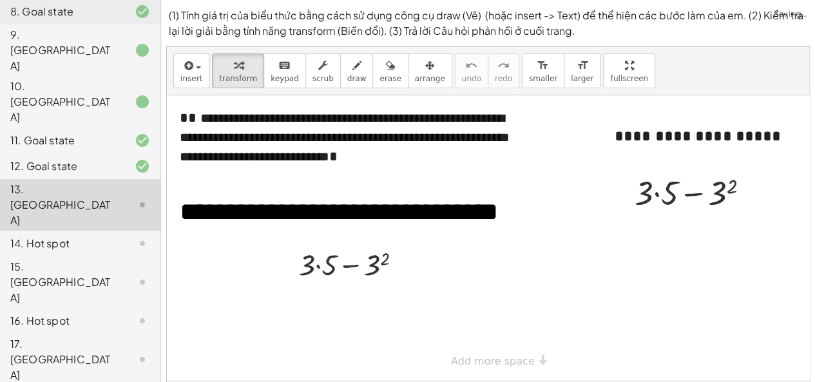
scroll to position [397, 0]
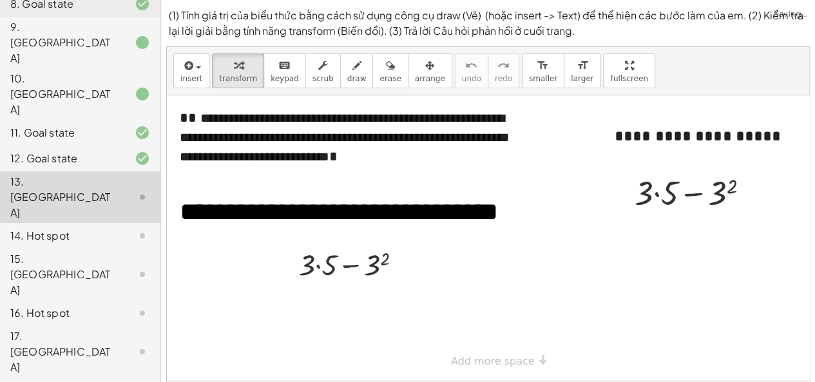
click at [77, 71] on div "10. [GEOGRAPHIC_DATA]" at bounding box center [62, 94] width 104 height 46
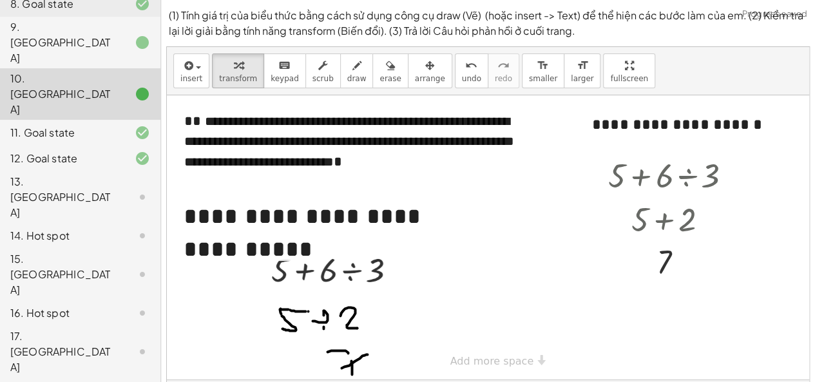
click at [95, 249] on div "13. [GEOGRAPHIC_DATA]" at bounding box center [80, 275] width 160 height 52
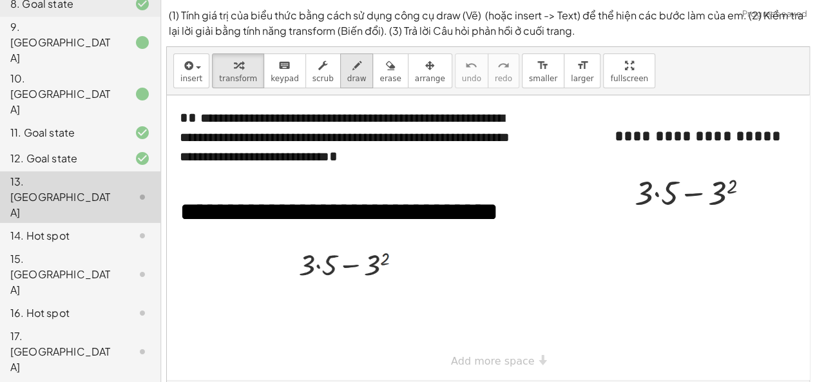
click at [340, 73] on button "draw" at bounding box center [356, 70] width 33 height 35
drag, startPoint x: 317, startPoint y: 301, endPoint x: 320, endPoint y: 311, distance: 10.0
click at [320, 311] on div at bounding box center [489, 237] width 644 height 284
drag, startPoint x: 320, startPoint y: 311, endPoint x: 333, endPoint y: 293, distance: 22.5
click at [319, 312] on div at bounding box center [489, 237] width 644 height 284
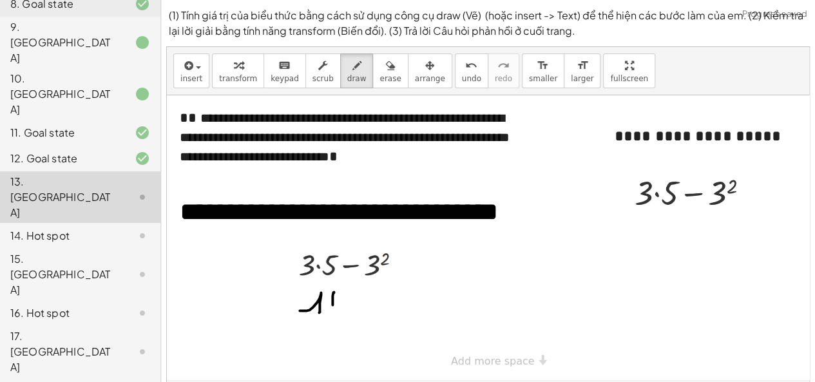
drag, startPoint x: 334, startPoint y: 291, endPoint x: 329, endPoint y: 314, distance: 23.0
click at [338, 312] on div at bounding box center [489, 237] width 644 height 284
drag, startPoint x: 329, startPoint y: 314, endPoint x: 336, endPoint y: 296, distance: 19.4
click at [329, 309] on div at bounding box center [489, 237] width 644 height 284
drag, startPoint x: 336, startPoint y: 287, endPoint x: 356, endPoint y: 289, distance: 20.1
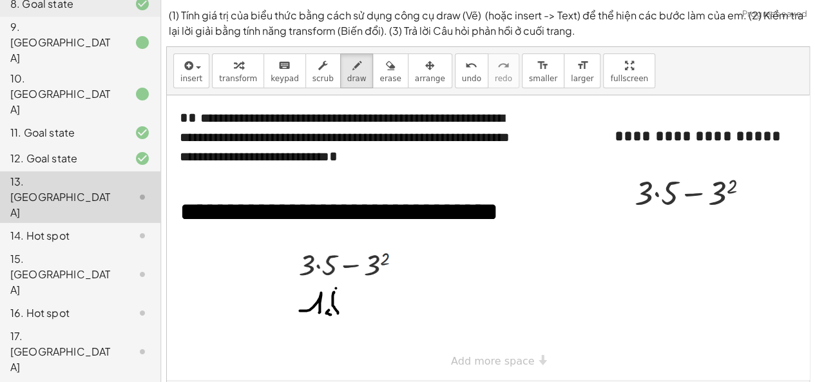
click at [356, 289] on div at bounding box center [489, 237] width 644 height 284
drag, startPoint x: 359, startPoint y: 302, endPoint x: 370, endPoint y: 303, distance: 11.0
click at [368, 302] on div at bounding box center [489, 237] width 644 height 284
click at [370, 303] on div at bounding box center [489, 237] width 644 height 284
drag, startPoint x: 389, startPoint y: 285, endPoint x: 377, endPoint y: 302, distance: 20.4
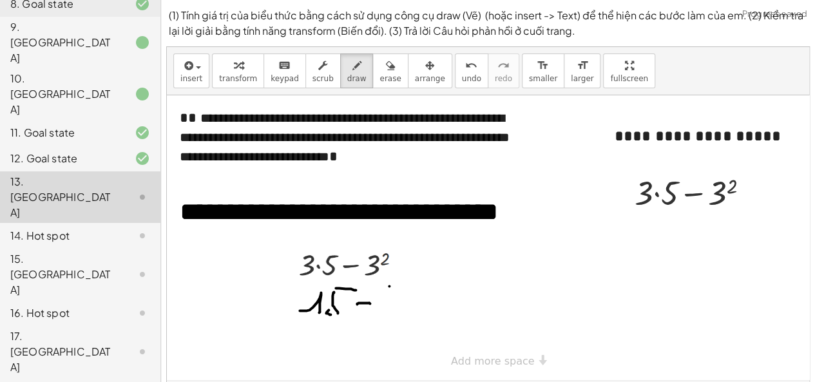
click at [377, 297] on div at bounding box center [489, 237] width 644 height 284
click at [377, 302] on div at bounding box center [489, 237] width 644 height 284
drag, startPoint x: 385, startPoint y: 301, endPoint x: 390, endPoint y: 289, distance: 13.0
click at [390, 289] on div at bounding box center [489, 237] width 644 height 284
drag, startPoint x: 389, startPoint y: 303, endPoint x: 377, endPoint y: 314, distance: 15.9
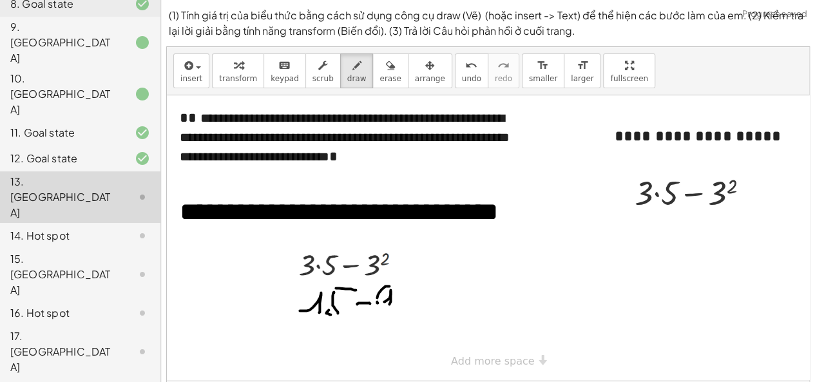
click at [377, 314] on div at bounding box center [489, 237] width 644 height 284
drag, startPoint x: 351, startPoint y: 341, endPoint x: 345, endPoint y: 363, distance: 23.3
click at [347, 348] on div at bounding box center [489, 237] width 644 height 284
click at [349, 365] on div at bounding box center [489, 237] width 644 height 284
drag, startPoint x: 356, startPoint y: 363, endPoint x: 352, endPoint y: 350, distance: 13.3
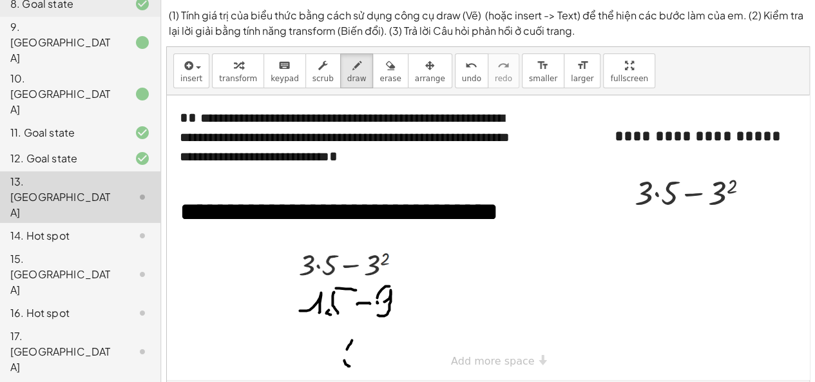
click at [357, 361] on div at bounding box center [489, 237] width 644 height 284
click at [353, 350] on div at bounding box center [489, 237] width 644 height 284
drag, startPoint x: 347, startPoint y: 350, endPoint x: 627, endPoint y: 256, distance: 296.2
click at [339, 361] on div at bounding box center [489, 237] width 644 height 284
click at [237, 75] on span "transform" at bounding box center [238, 78] width 38 height 9
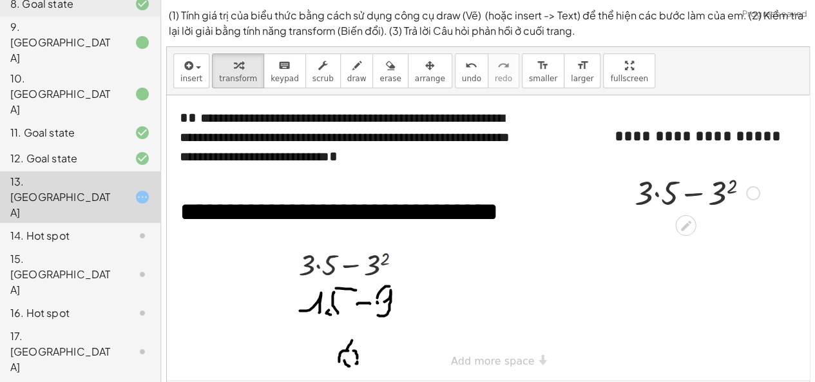
drag, startPoint x: 658, startPoint y: 196, endPoint x: 683, endPoint y: 197, distance: 24.5
click at [659, 197] on div at bounding box center [697, 192] width 138 height 44
click at [712, 191] on div at bounding box center [697, 192] width 123 height 44
click at [685, 193] on div "+ · 3 · 5 − 3 2 + 15 − 3 2 + − 15 9" at bounding box center [685, 193] width 0 height 0
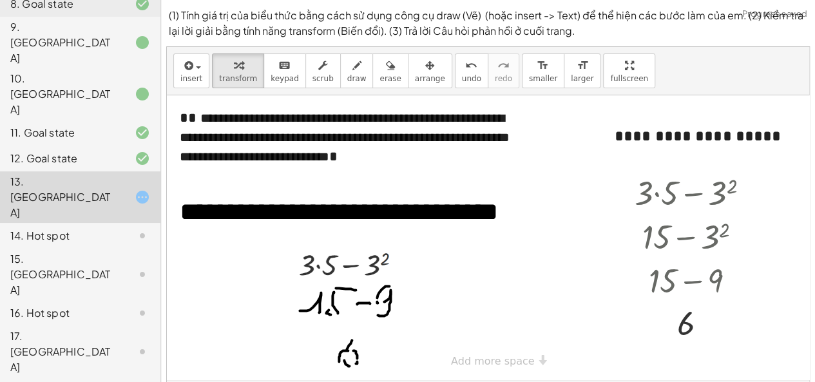
scroll to position [139, 0]
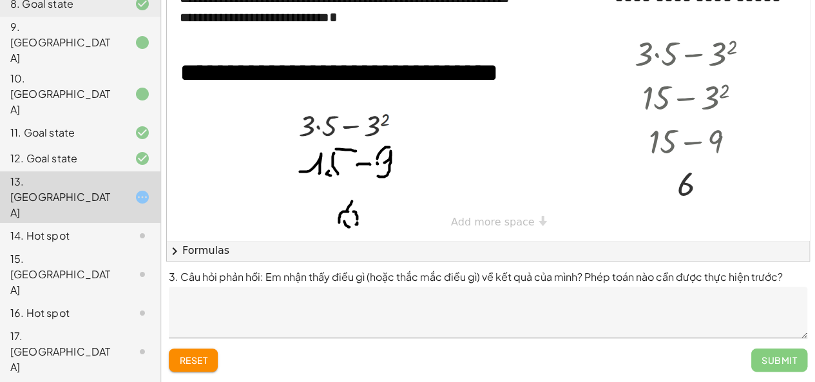
click at [530, 319] on textarea at bounding box center [488, 313] width 638 height 52
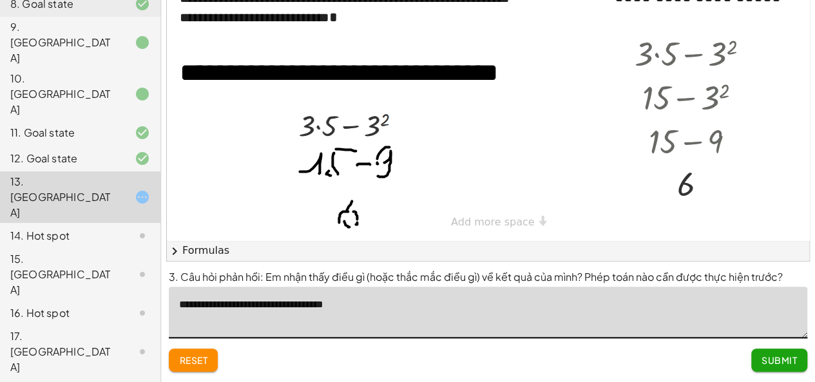
type textarea "**********"
click at [777, 354] on span "Submit" at bounding box center [778, 360] width 35 height 12
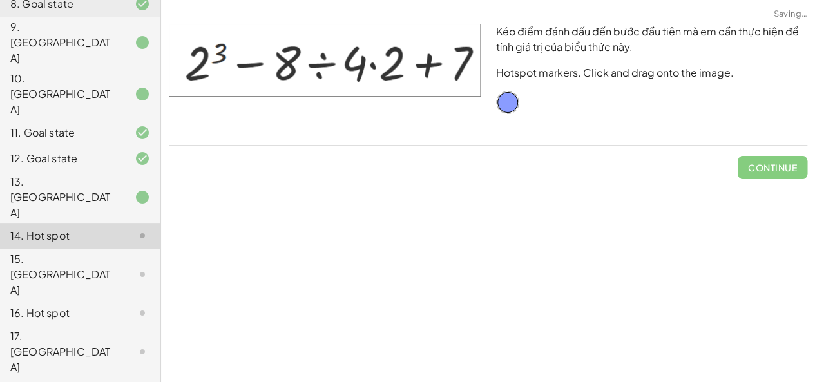
scroll to position [0, 0]
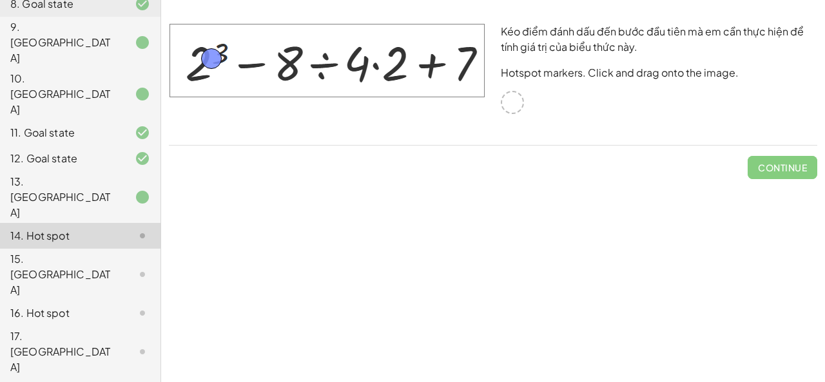
drag, startPoint x: 514, startPoint y: 105, endPoint x: 213, endPoint y: 61, distance: 304.0
click at [794, 158] on button "Check" at bounding box center [790, 167] width 54 height 23
click at [794, 158] on button "Continue" at bounding box center [782, 167] width 70 height 23
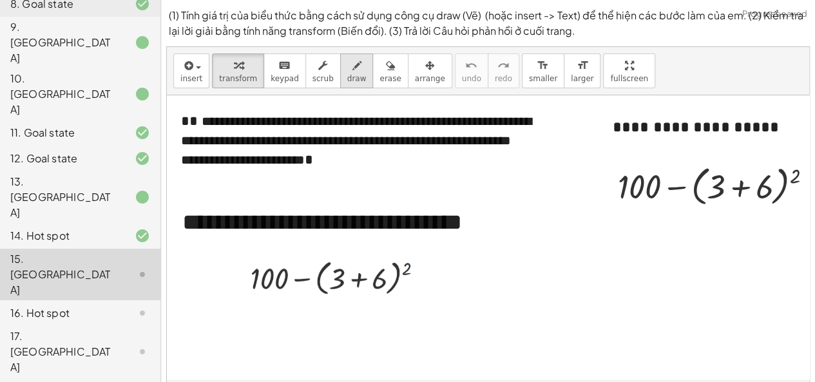
click at [347, 69] on div "button" at bounding box center [356, 64] width 19 height 15
drag, startPoint x: 259, startPoint y: 323, endPoint x: 267, endPoint y: 325, distance: 8.1
click at [267, 325] on div at bounding box center [555, 269] width 777 height 348
drag, startPoint x: 274, startPoint y: 314, endPoint x: 298, endPoint y: 317, distance: 24.0
click at [298, 317] on div at bounding box center [555, 269] width 777 height 348
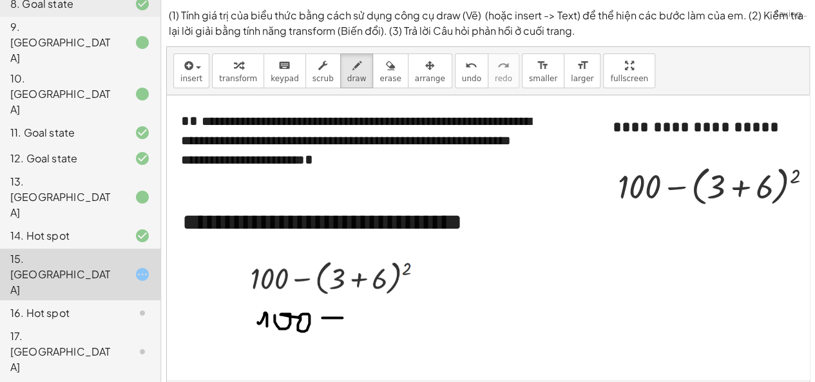
drag, startPoint x: 322, startPoint y: 317, endPoint x: 366, endPoint y: 316, distance: 43.8
click at [343, 318] on div at bounding box center [555, 269] width 777 height 348
drag, startPoint x: 376, startPoint y: 307, endPoint x: 383, endPoint y: 309, distance: 6.7
click at [375, 321] on div at bounding box center [555, 269] width 777 height 348
drag, startPoint x: 386, startPoint y: 300, endPoint x: 405, endPoint y: 314, distance: 23.8
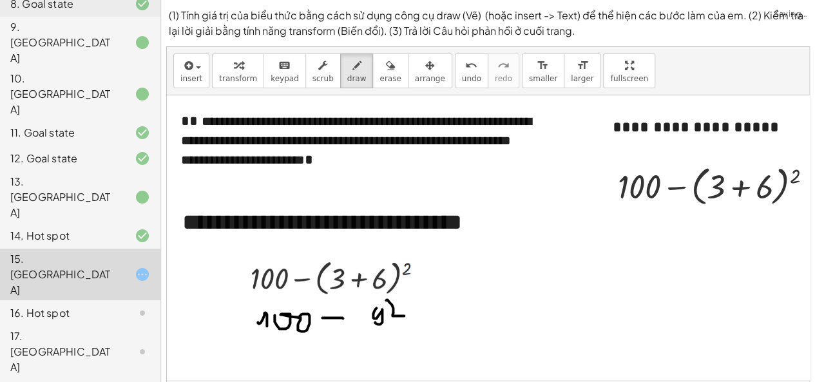
click at [405, 314] on div at bounding box center [555, 269] width 777 height 348
drag, startPoint x: 334, startPoint y: 343, endPoint x: 336, endPoint y: 359, distance: 15.7
click at [337, 359] on div at bounding box center [555, 269] width 777 height 348
drag, startPoint x: 336, startPoint y: 359, endPoint x: 354, endPoint y: 351, distance: 19.0
click at [330, 347] on div at bounding box center [555, 269] width 777 height 348
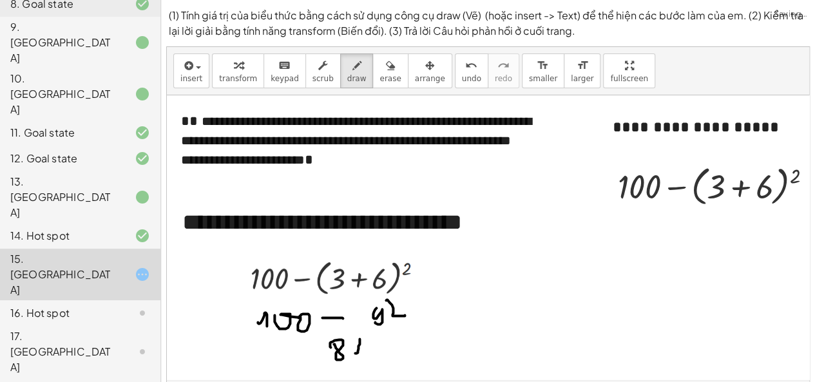
drag, startPoint x: 355, startPoint y: 352, endPoint x: 359, endPoint y: 338, distance: 14.9
click at [359, 338] on div at bounding box center [555, 269] width 777 height 348
drag, startPoint x: 359, startPoint y: 361, endPoint x: 351, endPoint y: 361, distance: 8.4
click at [358, 361] on div at bounding box center [555, 269] width 777 height 348
drag, startPoint x: 266, startPoint y: 349, endPoint x: 271, endPoint y: 356, distance: 8.4
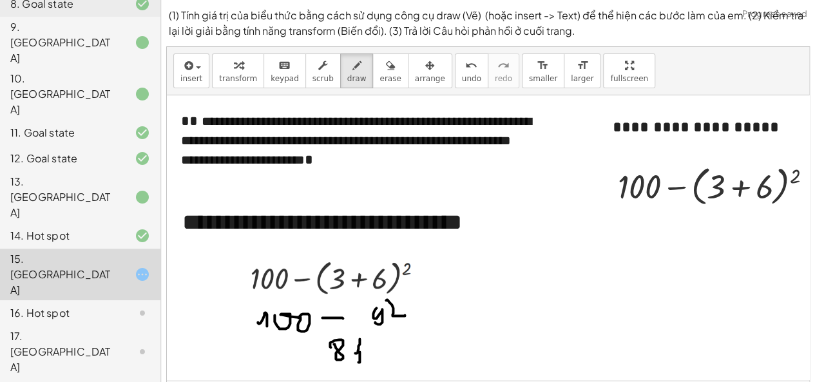
click at [271, 356] on div at bounding box center [555, 269] width 777 height 348
click at [283, 345] on div at bounding box center [555, 269] width 777 height 348
click at [294, 348] on div at bounding box center [555, 269] width 777 height 348
drag, startPoint x: 309, startPoint y: 352, endPoint x: 320, endPoint y: 353, distance: 10.3
click at [320, 353] on div at bounding box center [555, 269] width 777 height 348
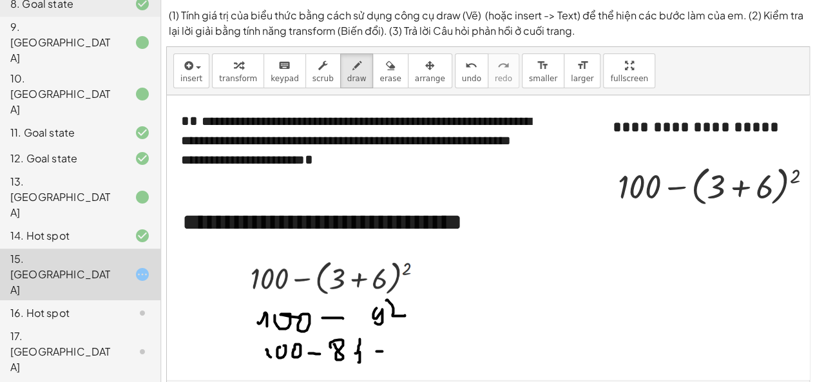
drag, startPoint x: 376, startPoint y: 350, endPoint x: 395, endPoint y: 350, distance: 18.7
click at [395, 350] on div at bounding box center [555, 269] width 777 height 348
drag, startPoint x: 378, startPoint y: 358, endPoint x: 397, endPoint y: 358, distance: 18.7
click at [397, 358] on div at bounding box center [555, 269] width 777 height 348
drag, startPoint x: 413, startPoint y: 345, endPoint x: 414, endPoint y: 360, distance: 15.5
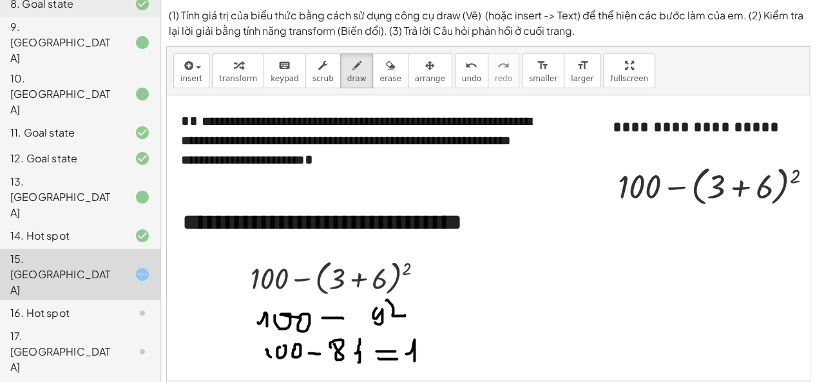
click at [414, 360] on div at bounding box center [555, 269] width 777 height 348
click at [423, 362] on div at bounding box center [555, 269] width 777 height 348
click at [224, 81] on span "transform" at bounding box center [238, 78] width 38 height 9
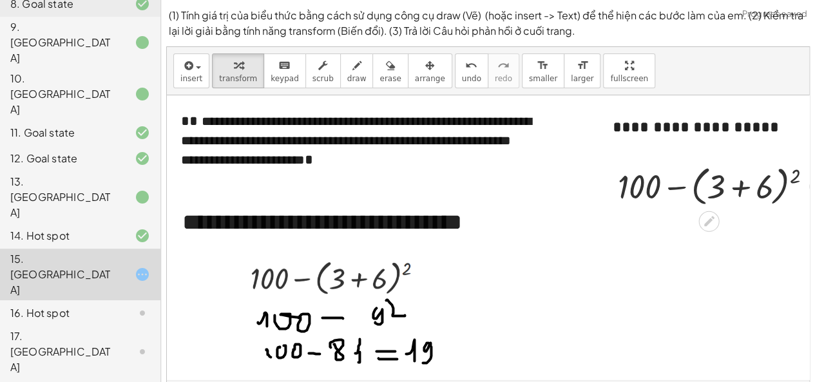
click at [743, 186] on div at bounding box center [720, 185] width 218 height 49
click at [462, 77] on span "undo" at bounding box center [471, 78] width 19 height 9
click at [682, 189] on div at bounding box center [720, 185] width 218 height 49
click at [737, 190] on div at bounding box center [720, 185] width 218 height 49
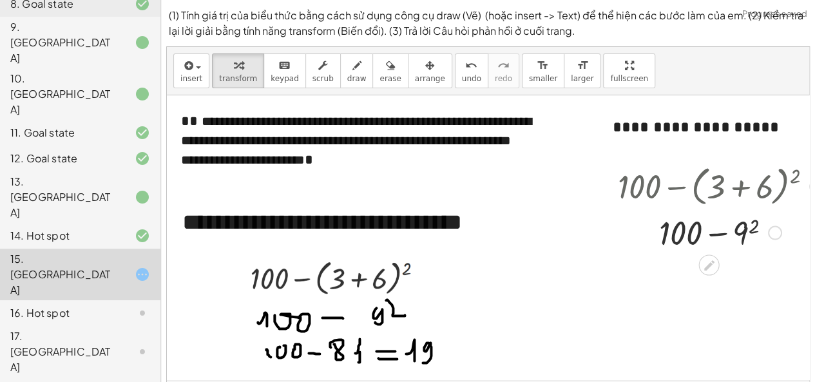
click at [742, 234] on div at bounding box center [720, 232] width 218 height 44
click at [462, 74] on span "undo" at bounding box center [471, 78] width 19 height 9
click at [720, 234] on div at bounding box center [719, 232] width 213 height 44
click at [738, 234] on div at bounding box center [719, 232] width 213 height 44
click at [718, 284] on div at bounding box center [720, 276] width 218 height 44
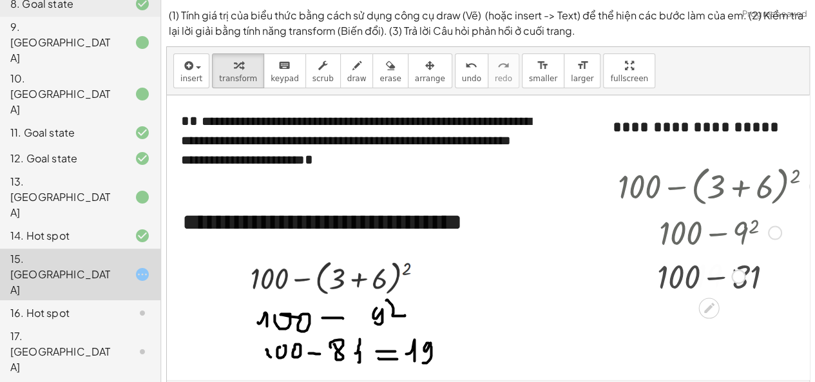
click at [718, 278] on div at bounding box center [720, 275] width 218 height 43
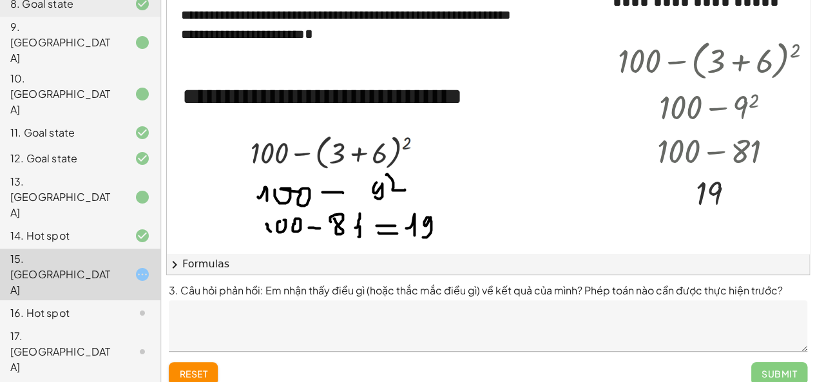
scroll to position [139, 0]
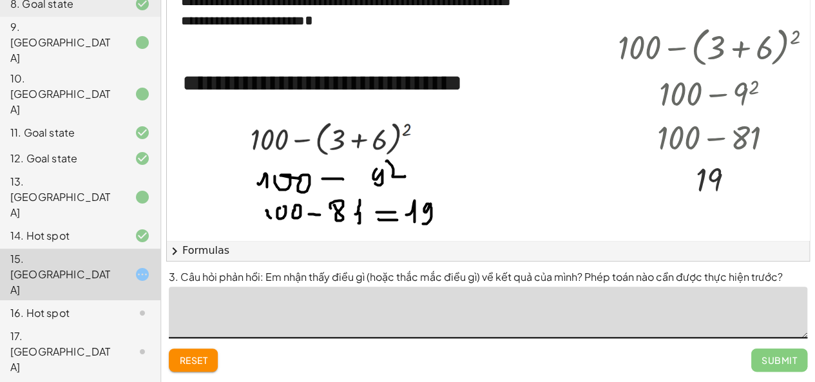
click at [358, 298] on textarea at bounding box center [488, 313] width 638 height 52
type textarea "**********"
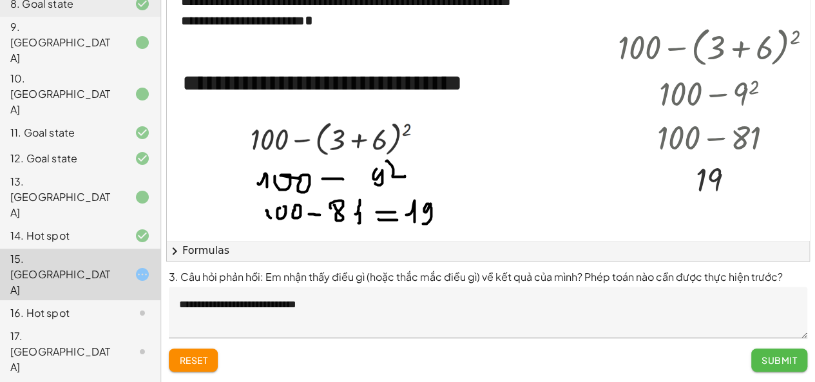
click at [775, 352] on button "Submit" at bounding box center [779, 359] width 56 height 23
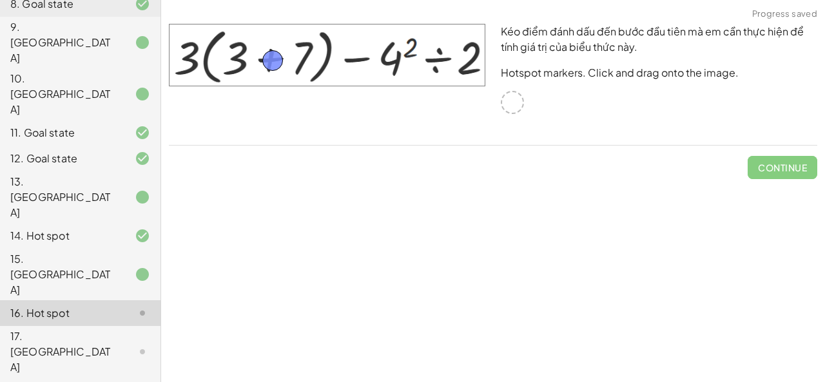
drag, startPoint x: 507, startPoint y: 108, endPoint x: 266, endPoint y: 65, distance: 244.6
click at [809, 165] on button "Check" at bounding box center [790, 167] width 54 height 23
click at [58, 329] on div "17. [GEOGRAPHIC_DATA]" at bounding box center [62, 352] width 104 height 46
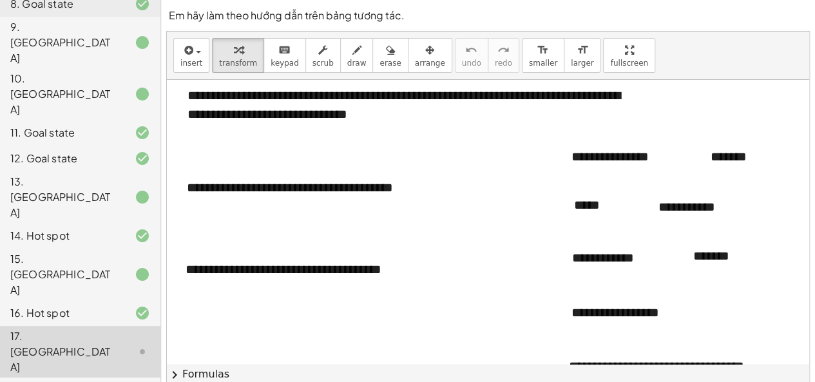
scroll to position [75, 0]
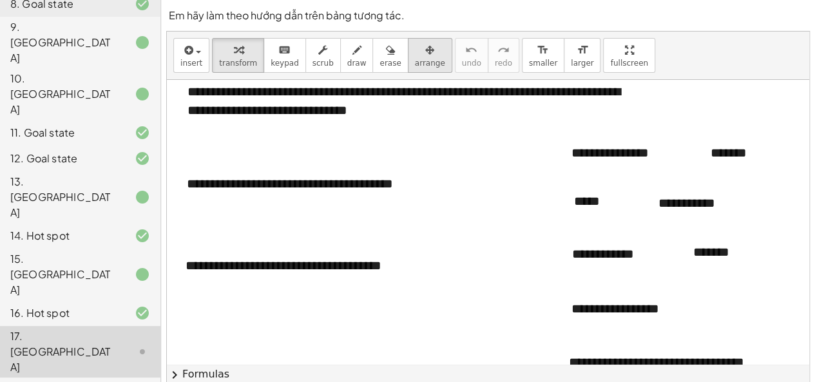
click at [408, 61] on button "arrange" at bounding box center [430, 55] width 44 height 35
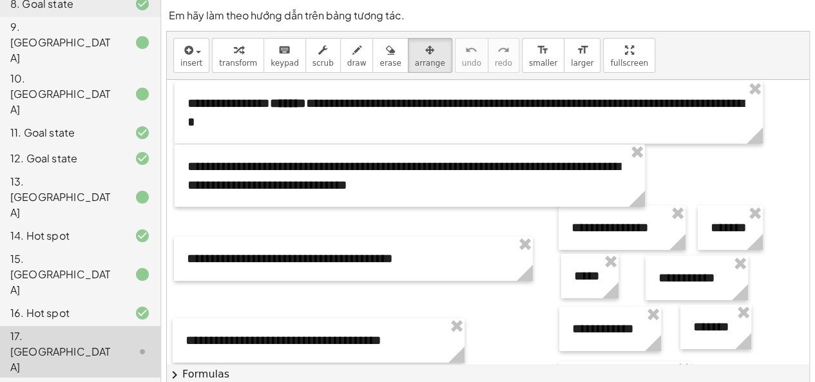
scroll to position [111, 0]
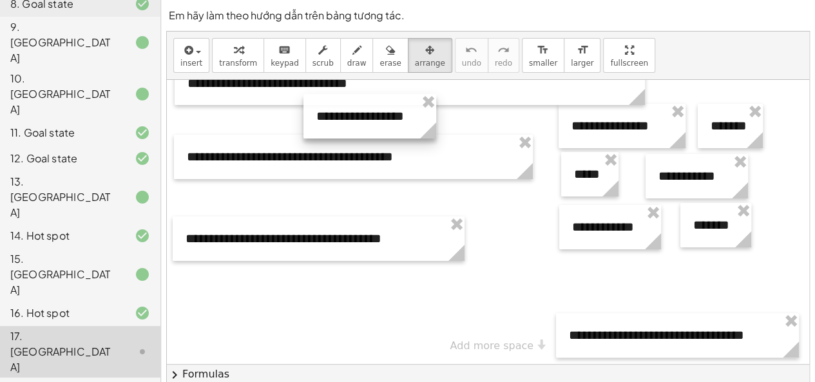
drag, startPoint x: 640, startPoint y: 282, endPoint x: 385, endPoint y: 116, distance: 304.5
click at [385, 116] on div at bounding box center [369, 116] width 133 height 44
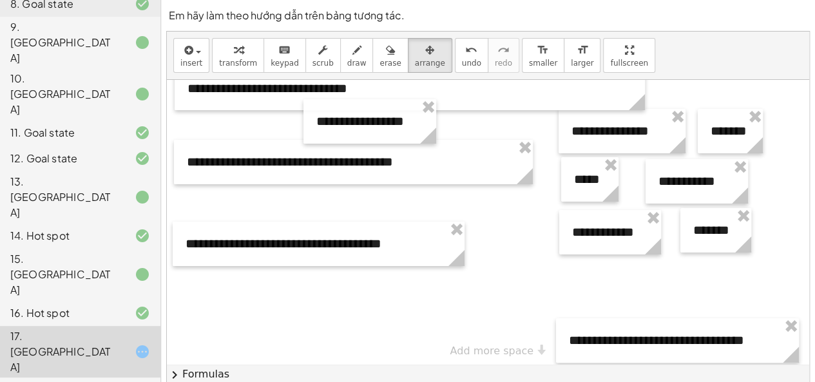
scroll to position [102, 0]
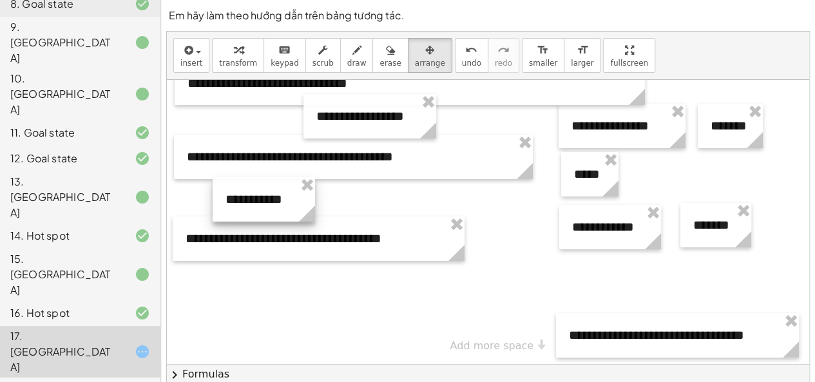
drag, startPoint x: 660, startPoint y: 187, endPoint x: 296, endPoint y: 200, distance: 363.6
click at [265, 198] on div at bounding box center [264, 199] width 102 height 44
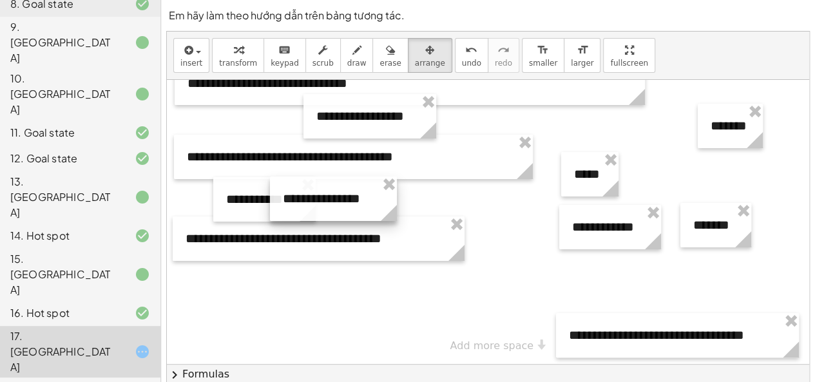
drag, startPoint x: 296, startPoint y: 200, endPoint x: 339, endPoint y: 164, distance: 55.8
click at [304, 202] on div at bounding box center [333, 199] width 127 height 44
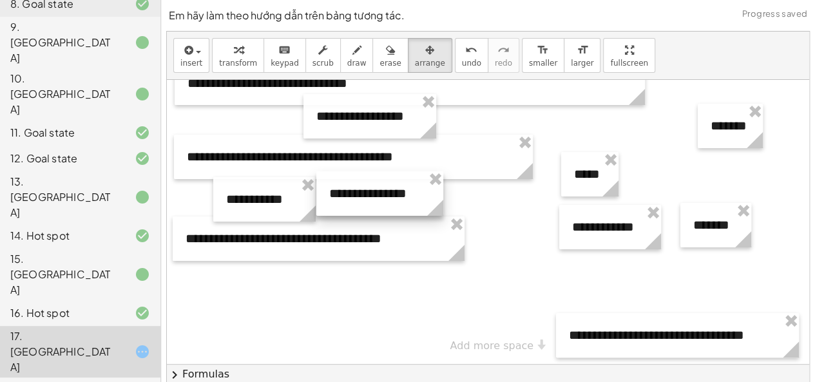
drag, startPoint x: 318, startPoint y: 202, endPoint x: 359, endPoint y: 198, distance: 41.4
click at [359, 198] on div at bounding box center [379, 193] width 127 height 44
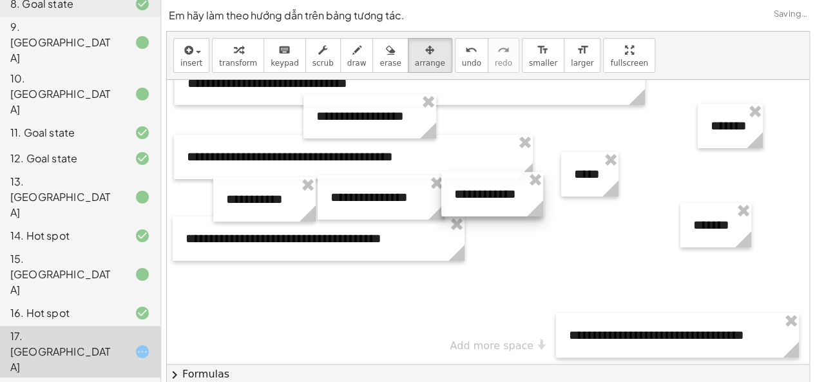
drag, startPoint x: 593, startPoint y: 225, endPoint x: 475, endPoint y: 190, distance: 122.3
click at [474, 190] on div at bounding box center [492, 194] width 102 height 44
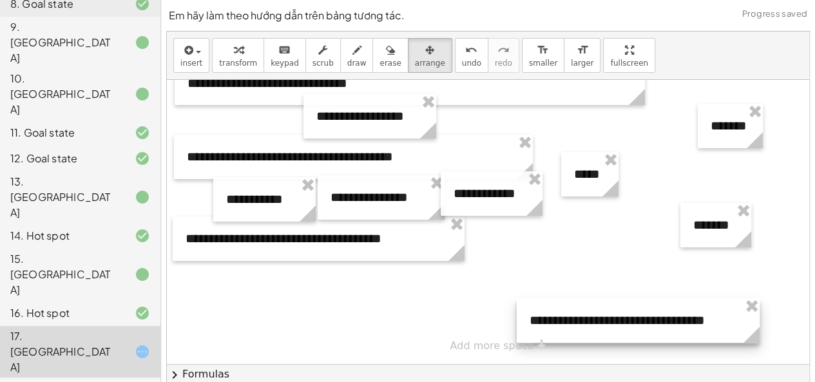
scroll to position [100, 0]
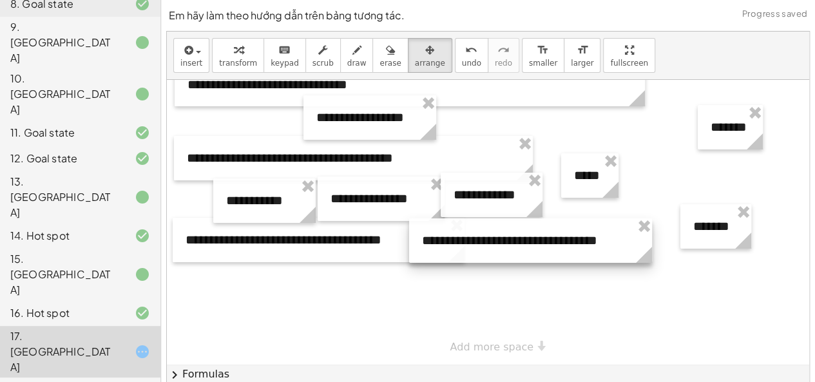
drag, startPoint x: 600, startPoint y: 348, endPoint x: 453, endPoint y: 252, distance: 175.8
click at [452, 253] on div at bounding box center [530, 240] width 243 height 44
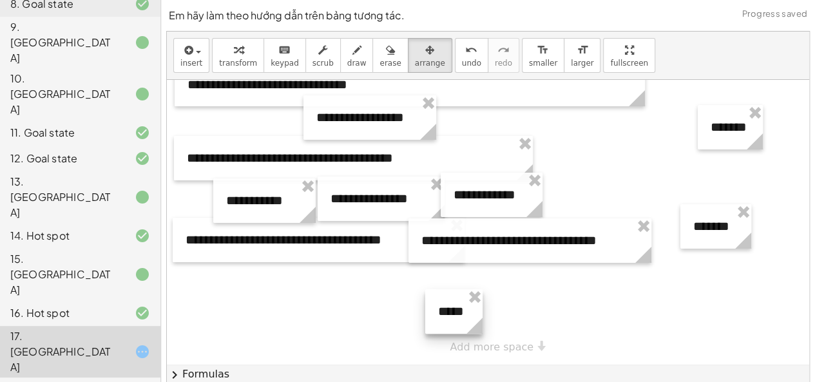
drag, startPoint x: 583, startPoint y: 177, endPoint x: 698, endPoint y: 150, distance: 118.4
click at [450, 310] on div at bounding box center [453, 311] width 57 height 44
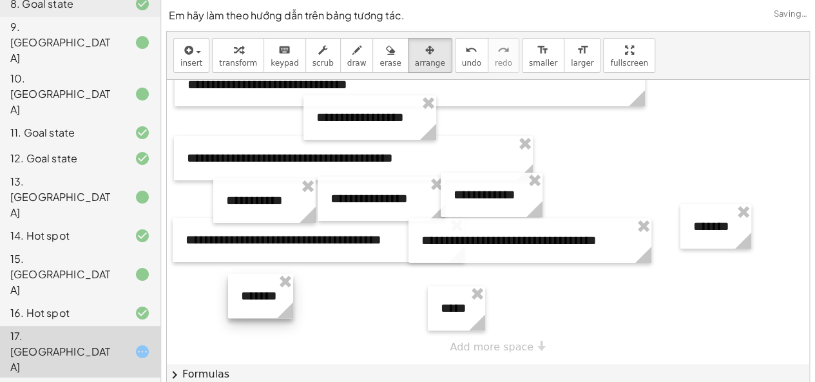
drag, startPoint x: 688, startPoint y: 164, endPoint x: 275, endPoint y: 307, distance: 436.8
click at [273, 307] on div at bounding box center [260, 296] width 65 height 44
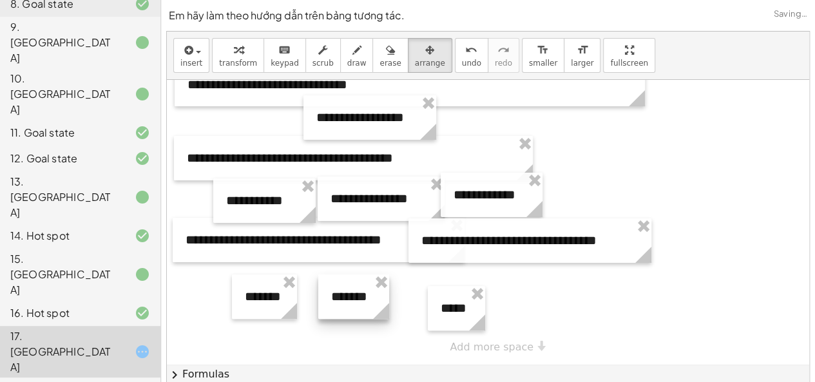
drag, startPoint x: 703, startPoint y: 227, endPoint x: 341, endPoint y: 297, distance: 368.8
click at [341, 297] on div at bounding box center [353, 296] width 71 height 44
drag, startPoint x: 446, startPoint y: 328, endPoint x: 432, endPoint y: 314, distance: 20.1
click at [432, 314] on div at bounding box center [441, 294] width 57 height 44
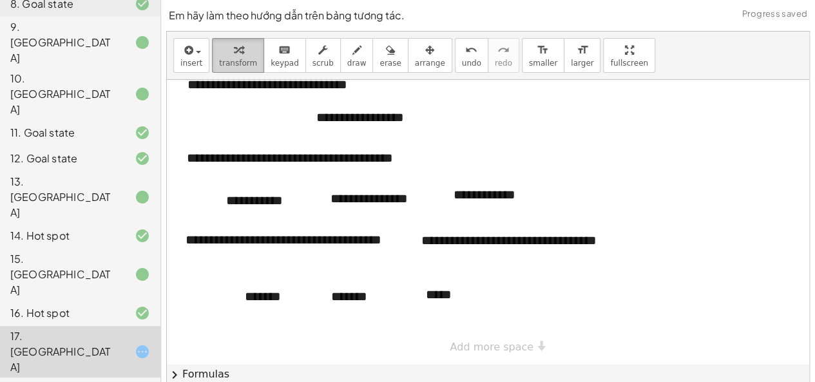
click at [234, 48] on icon "button" at bounding box center [238, 50] width 9 height 15
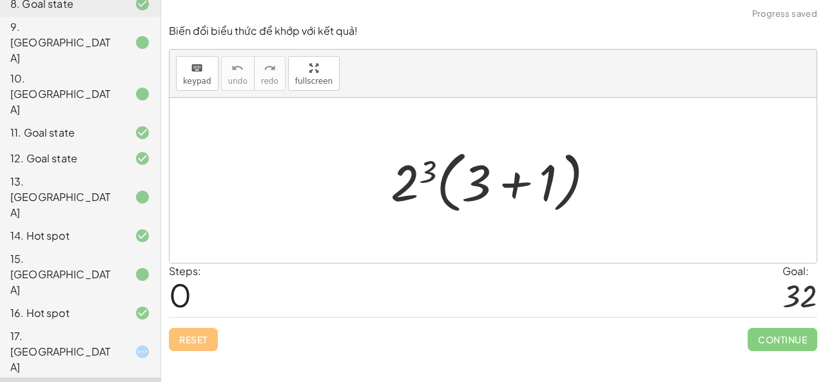
click at [101, 329] on div "17. [GEOGRAPHIC_DATA]" at bounding box center [62, 352] width 104 height 46
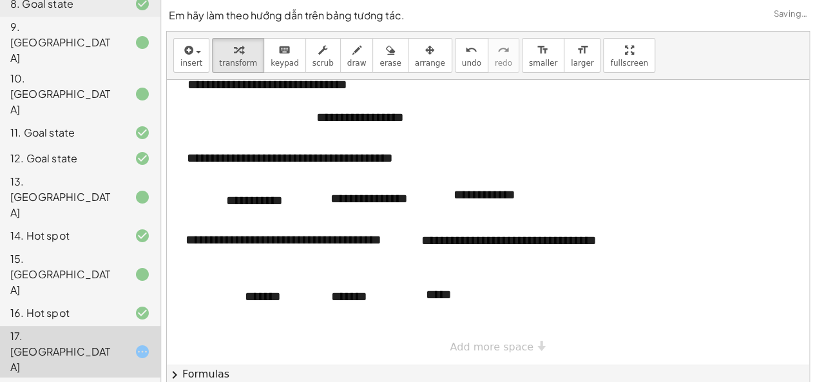
click at [728, 218] on div at bounding box center [488, 172] width 642 height 386
drag, startPoint x: 810, startPoint y: 220, endPoint x: 803, endPoint y: 245, distance: 25.9
click at [803, 245] on div "**********" at bounding box center [488, 213] width 654 height 426
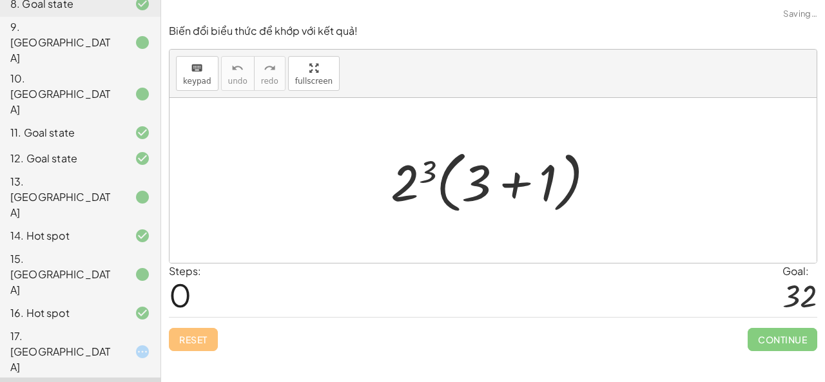
click at [504, 191] on div at bounding box center [497, 181] width 227 height 74
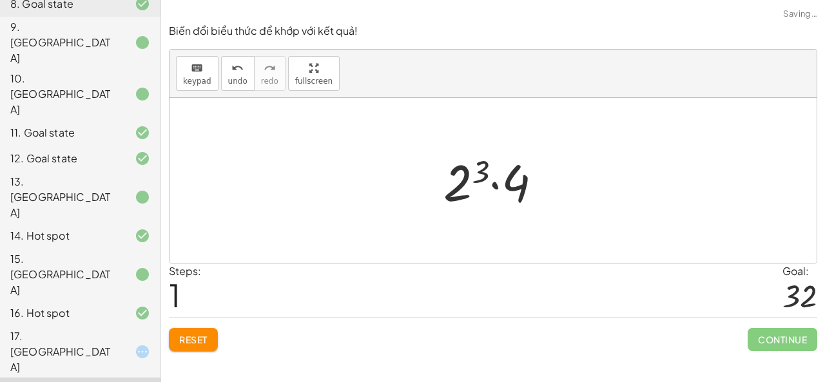
click at [477, 189] on div at bounding box center [498, 181] width 122 height 66
click at [481, 188] on div at bounding box center [497, 181] width 107 height 66
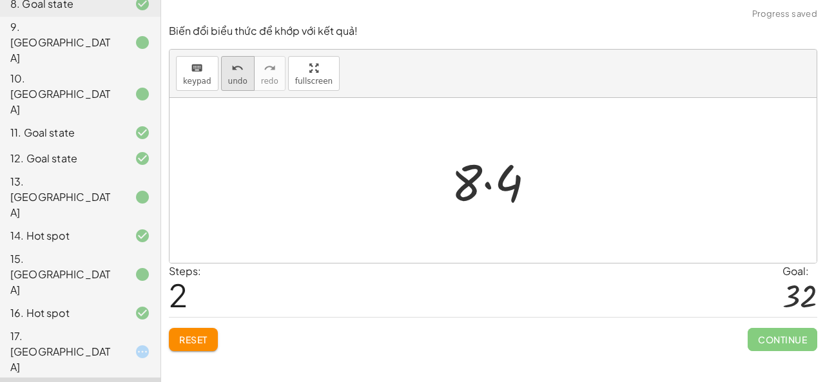
click at [221, 74] on button "undo undo" at bounding box center [237, 73] width 33 height 35
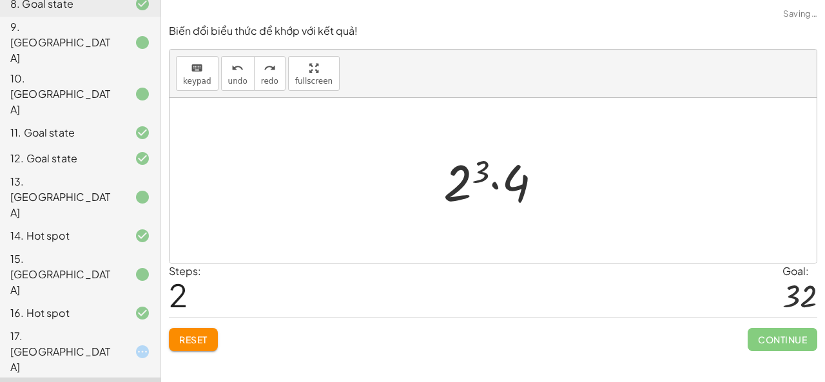
click at [495, 185] on div at bounding box center [498, 181] width 122 height 66
click at [462, 182] on div at bounding box center [498, 181] width 122 height 66
click at [487, 185] on div at bounding box center [497, 181] width 107 height 66
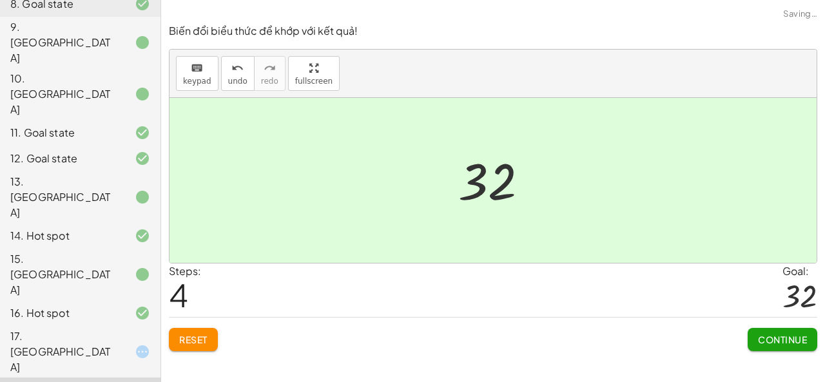
click at [788, 336] on span "Continue" at bounding box center [782, 340] width 49 height 12
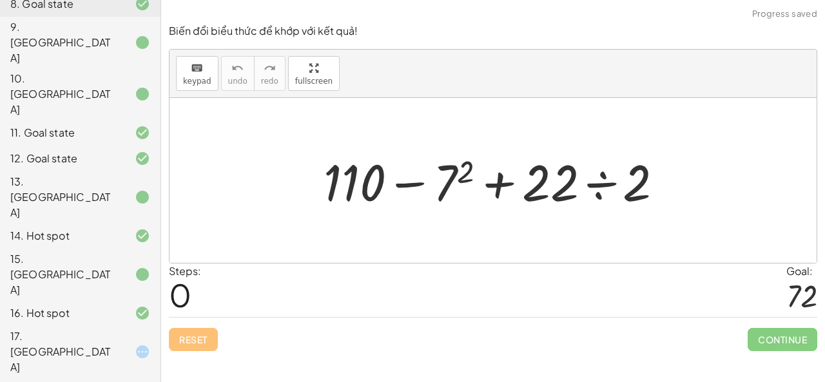
click at [607, 182] on div at bounding box center [498, 181] width 363 height 66
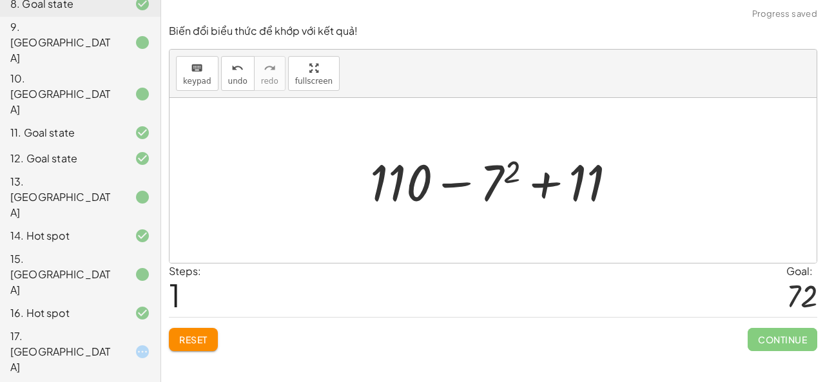
click at [453, 182] on div at bounding box center [497, 181] width 269 height 66
click at [502, 186] on div at bounding box center [497, 181] width 269 height 66
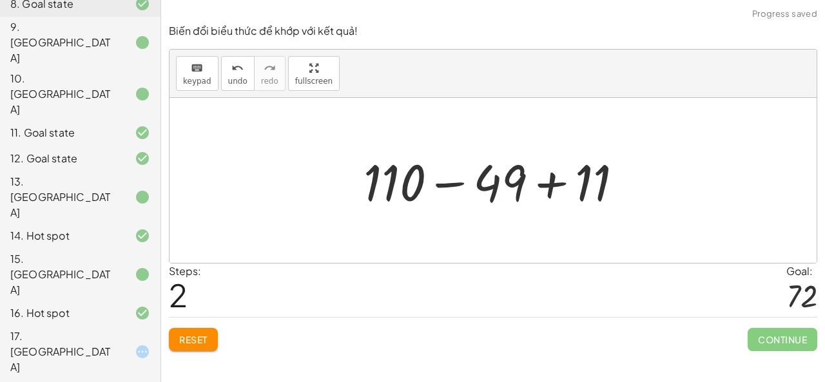
click at [446, 187] on div at bounding box center [498, 181] width 282 height 66
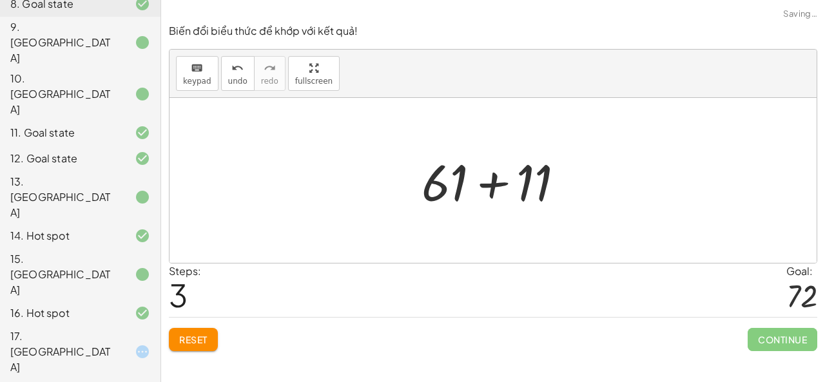
click at [498, 188] on div at bounding box center [498, 181] width 166 height 66
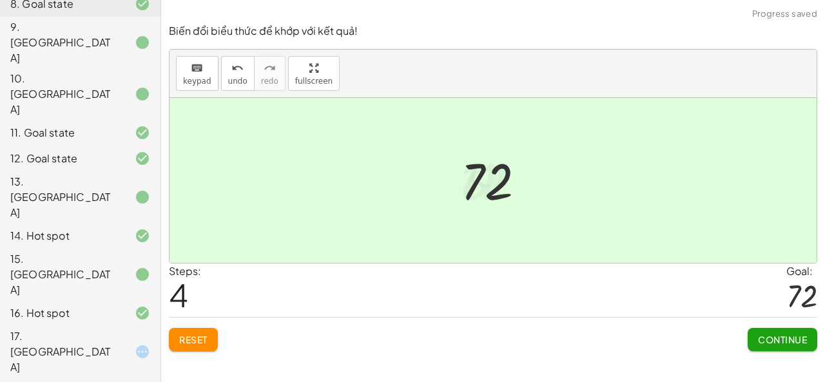
click at [0, 0] on div "Biến đổi biểu thức để khớp với kết quả! keyboard keypad undo undo redo redo ful…" at bounding box center [0, 0] width 0 height 0
click at [769, 338] on span "Continue" at bounding box center [782, 340] width 49 height 12
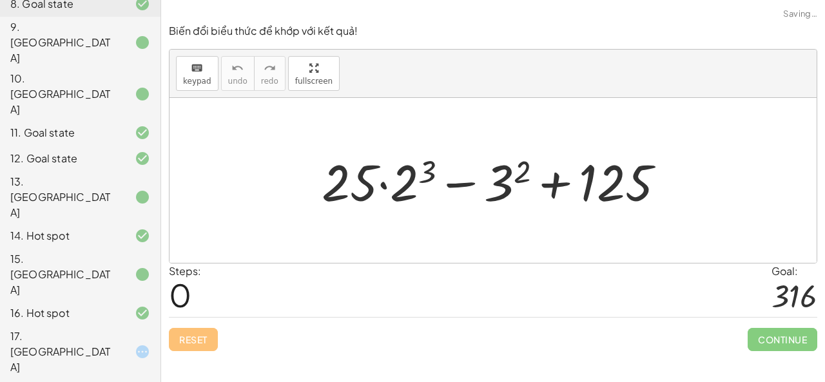
click at [447, 188] on div at bounding box center [498, 181] width 366 height 66
click at [384, 187] on div at bounding box center [498, 181] width 366 height 66
click at [420, 183] on div at bounding box center [498, 181] width 366 height 66
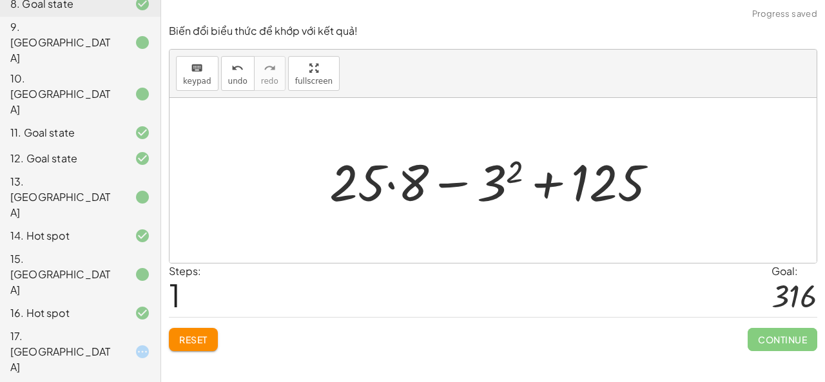
click at [486, 186] on div at bounding box center [498, 181] width 351 height 66
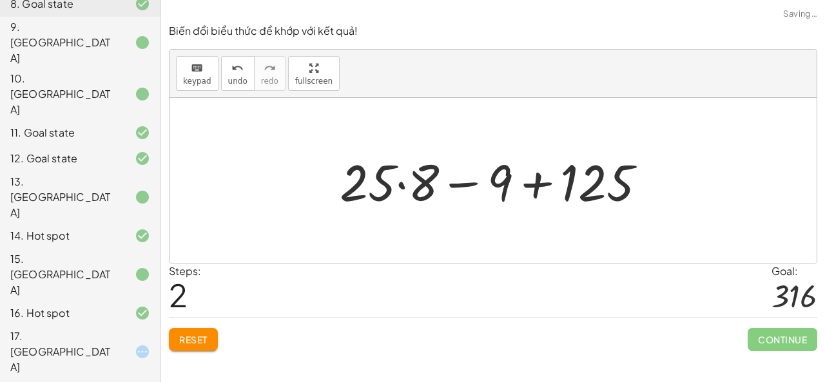
click at [397, 190] on div at bounding box center [498, 181] width 330 height 66
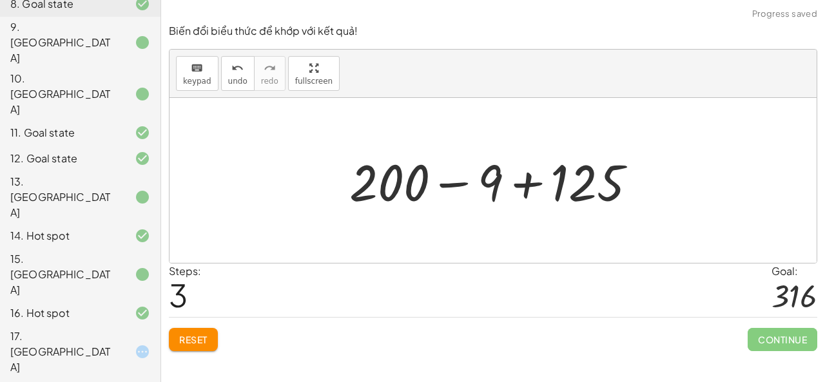
click at [452, 187] on div at bounding box center [498, 181] width 310 height 66
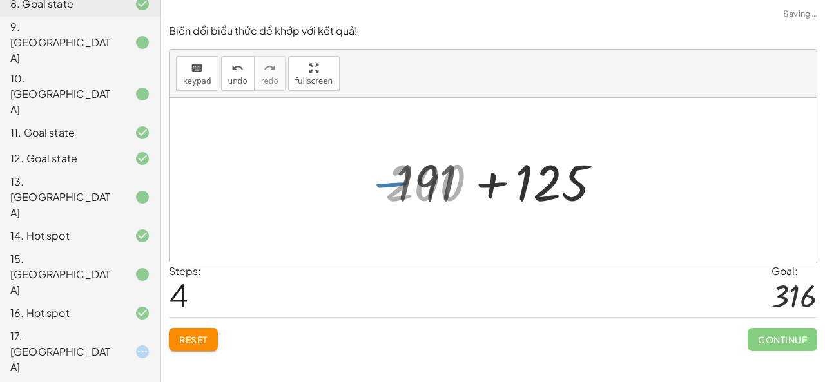
click at [492, 187] on div at bounding box center [498, 181] width 218 height 66
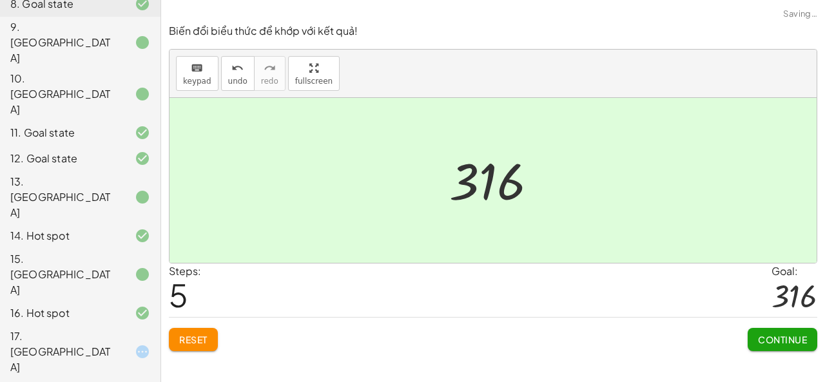
drag, startPoint x: 812, startPoint y: 343, endPoint x: 805, endPoint y: 339, distance: 7.5
click at [812, 343] on button "Continue" at bounding box center [782, 339] width 70 height 23
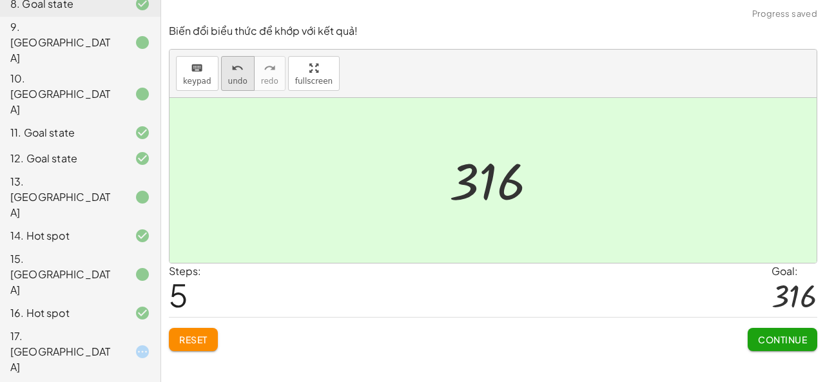
click at [232, 80] on span "undo" at bounding box center [237, 81] width 19 height 9
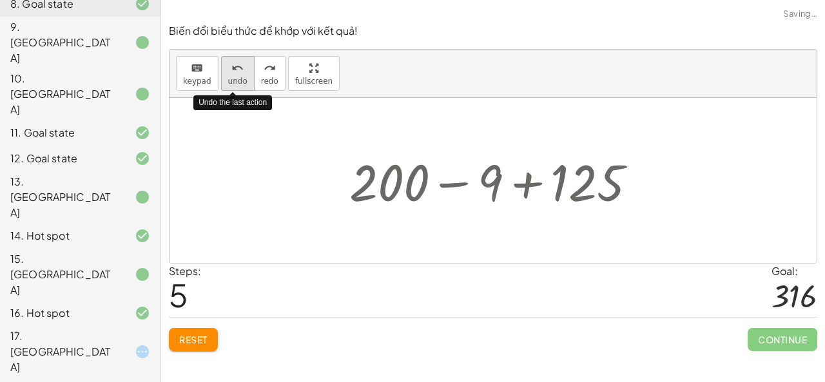
click at [232, 80] on span "undo" at bounding box center [237, 81] width 19 height 9
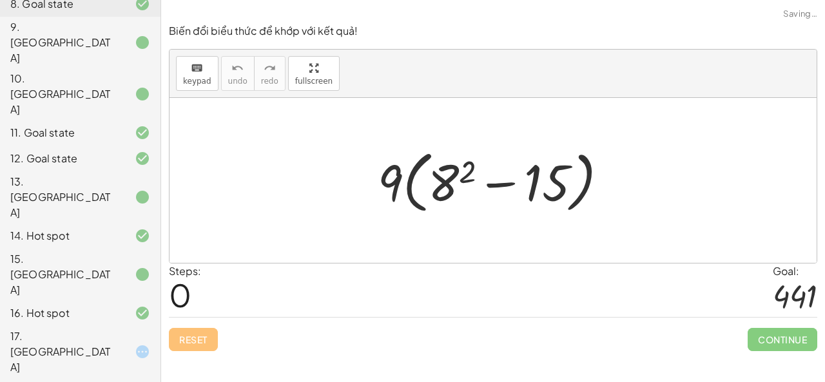
click at [401, 196] on div at bounding box center [497, 181] width 253 height 74
click at [405, 197] on div at bounding box center [497, 181] width 253 height 74
click at [408, 197] on div at bounding box center [497, 181] width 253 height 74
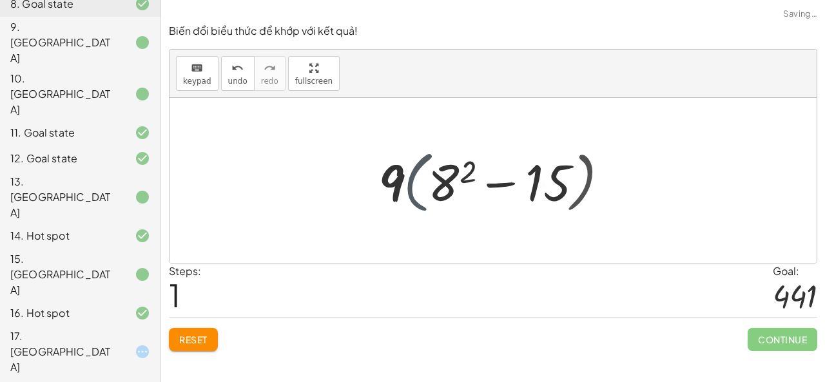
click at [408, 197] on div at bounding box center [498, 181] width 252 height 66
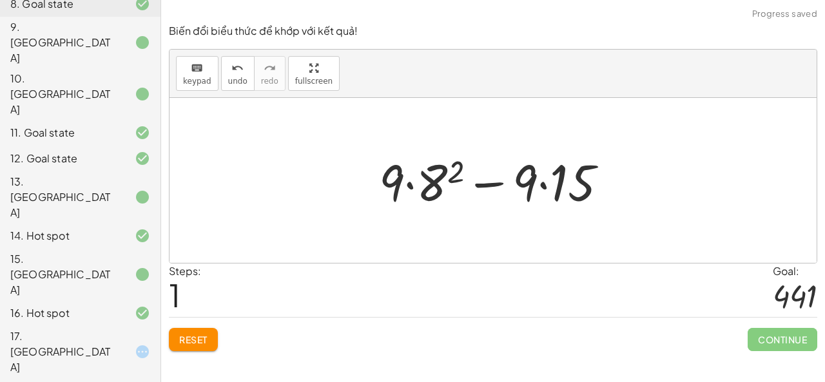
click at [442, 184] on div at bounding box center [498, 181] width 252 height 66
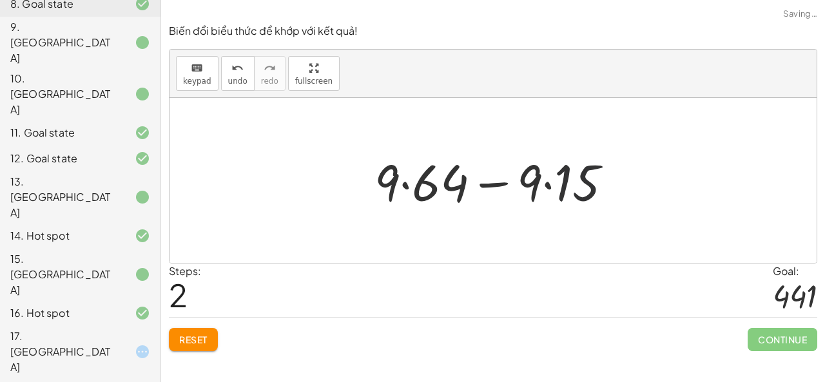
click at [573, 191] on div at bounding box center [498, 181] width 261 height 66
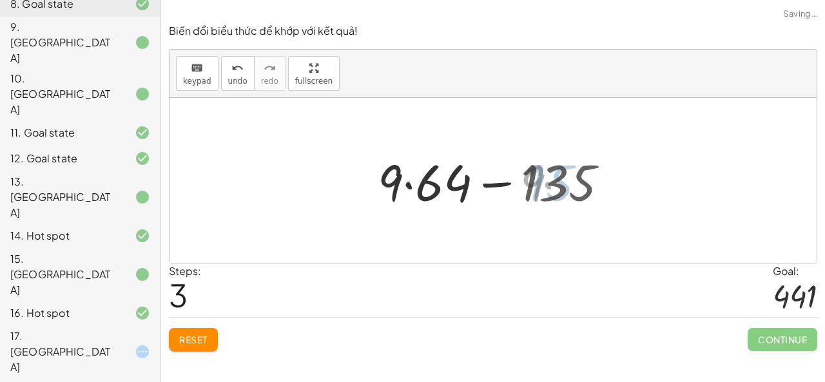
click at [423, 198] on div at bounding box center [498, 181] width 253 height 66
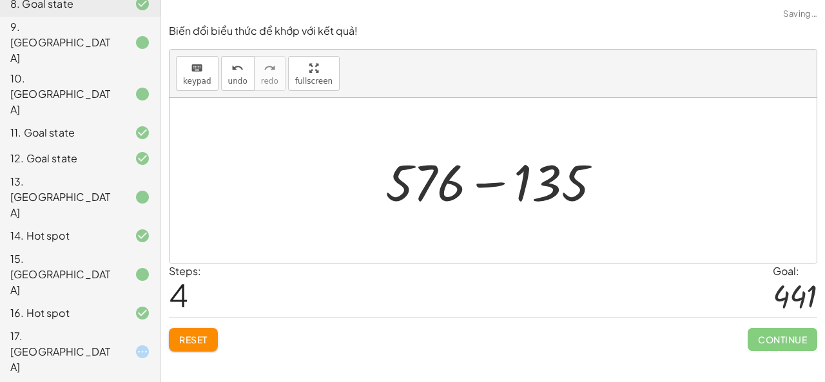
click at [490, 187] on div at bounding box center [498, 181] width 238 height 66
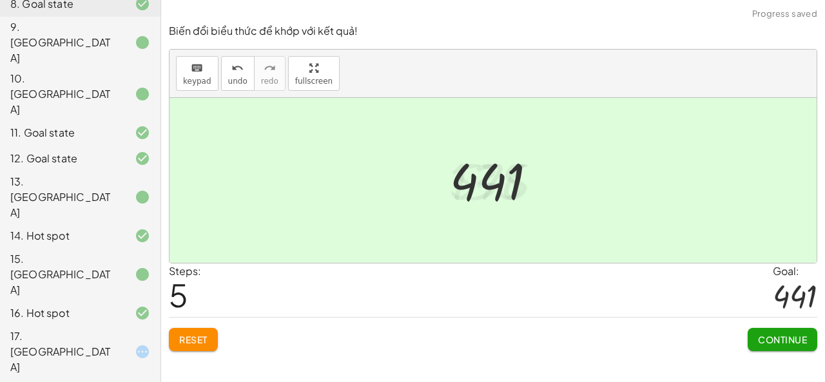
click at [784, 336] on span "Continue" at bounding box center [782, 340] width 49 height 12
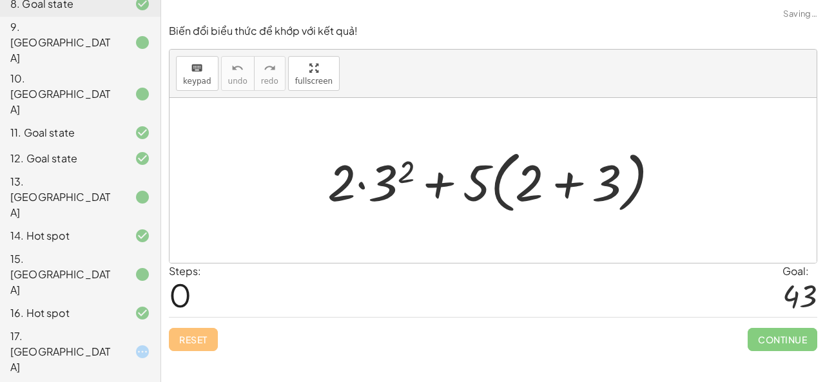
click at [396, 184] on div at bounding box center [498, 181] width 355 height 74
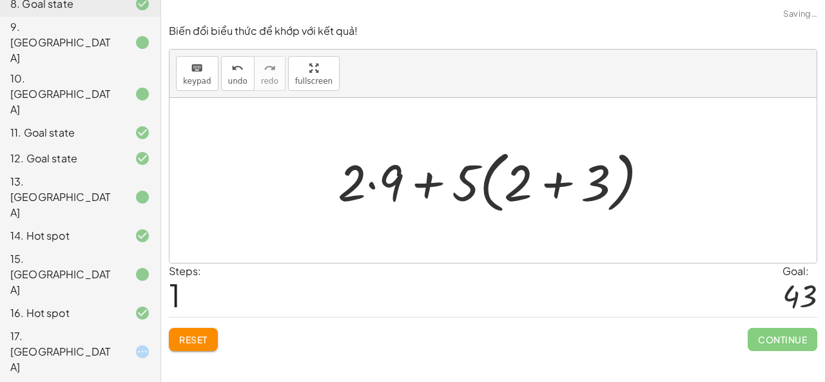
click at [372, 190] on div at bounding box center [498, 181] width 334 height 74
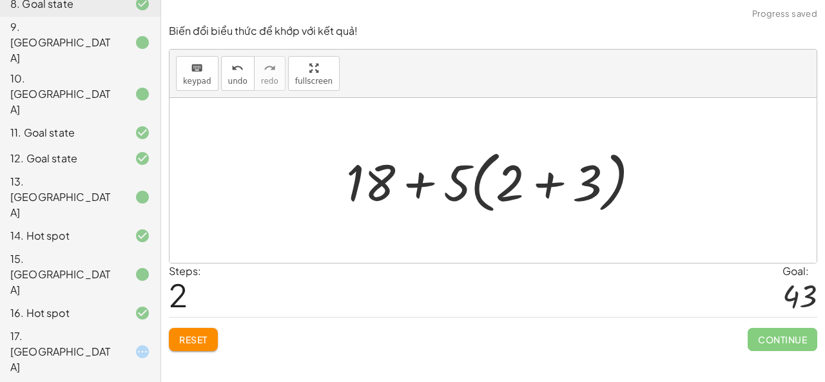
click at [530, 193] on div at bounding box center [497, 181] width 317 height 74
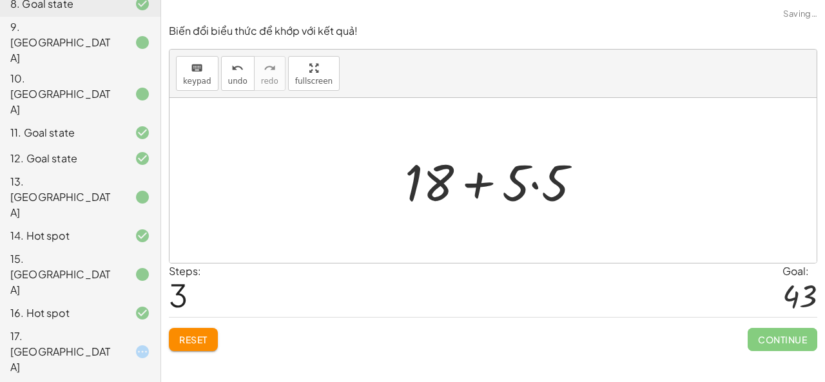
click at [530, 193] on div at bounding box center [498, 181] width 200 height 66
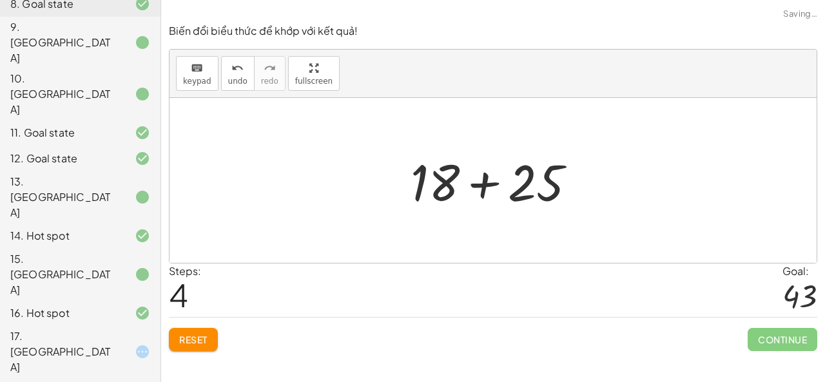
click at [497, 189] on div at bounding box center [498, 181] width 188 height 66
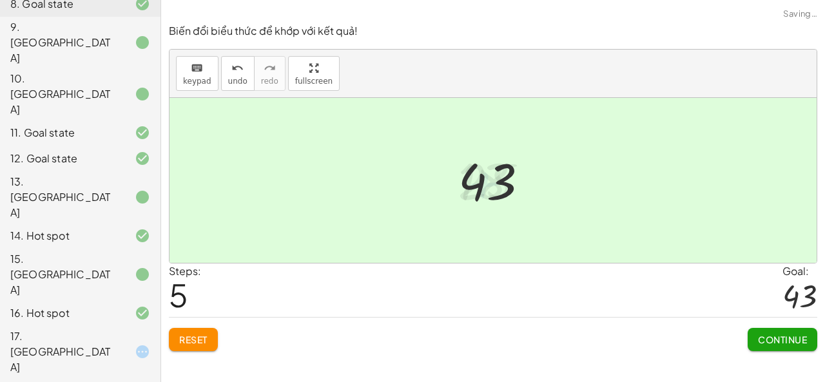
click at [759, 338] on span "Continue" at bounding box center [782, 340] width 49 height 12
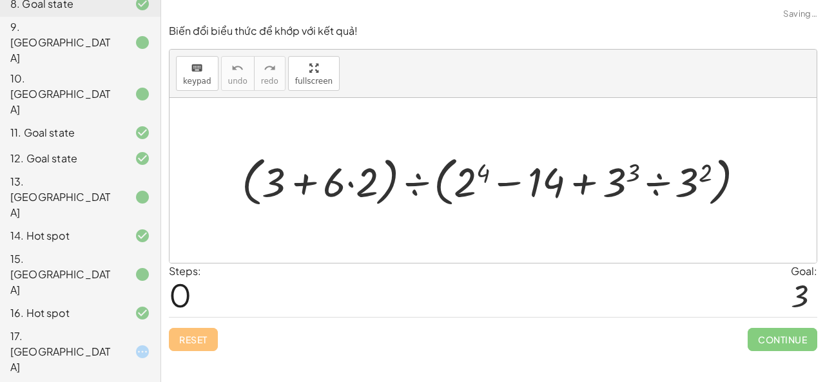
click at [412, 184] on div at bounding box center [498, 180] width 526 height 60
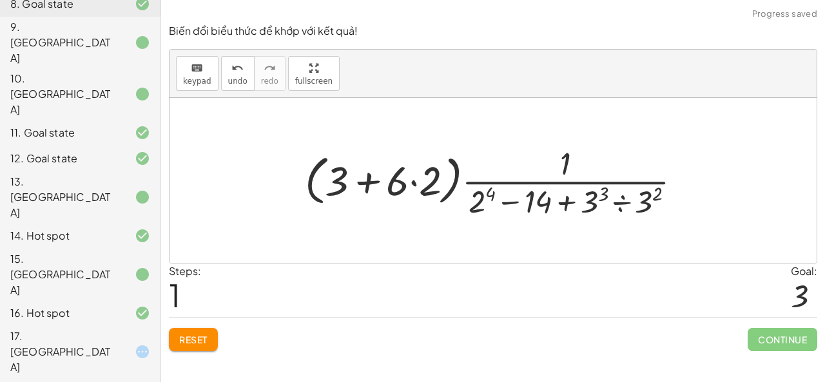
click at [564, 207] on div at bounding box center [497, 180] width 399 height 81
click at [618, 203] on div at bounding box center [497, 180] width 399 height 81
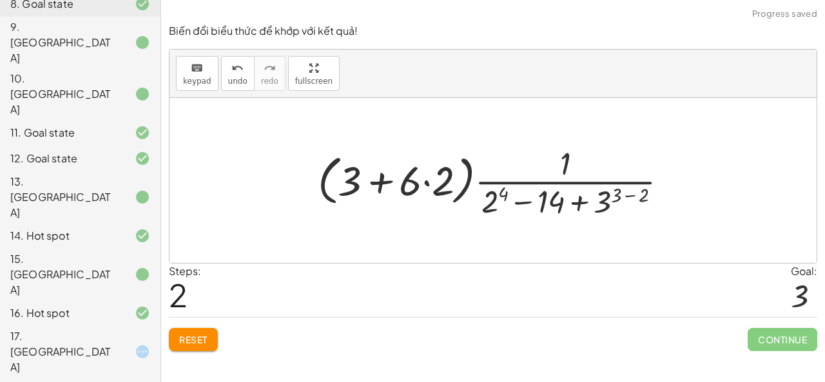
click at [627, 193] on div at bounding box center [497, 180] width 373 height 81
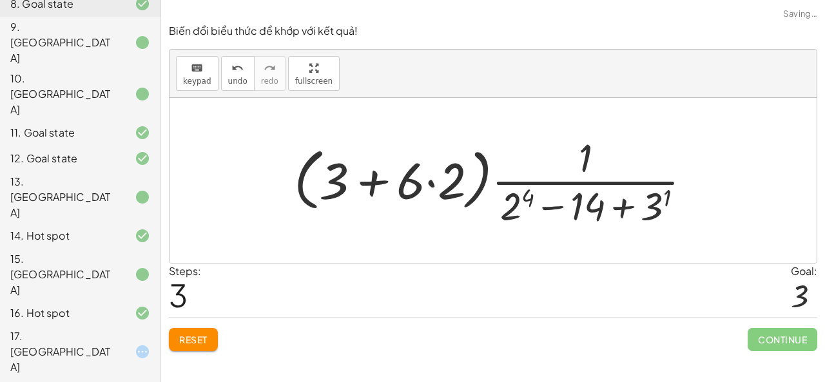
click at [521, 207] on div at bounding box center [497, 180] width 421 height 99
click at [554, 209] on div at bounding box center [498, 180] width 422 height 99
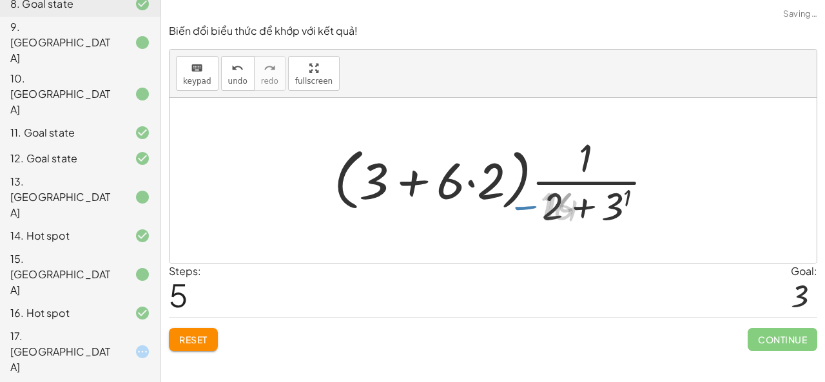
click at [608, 209] on div at bounding box center [498, 180] width 338 height 99
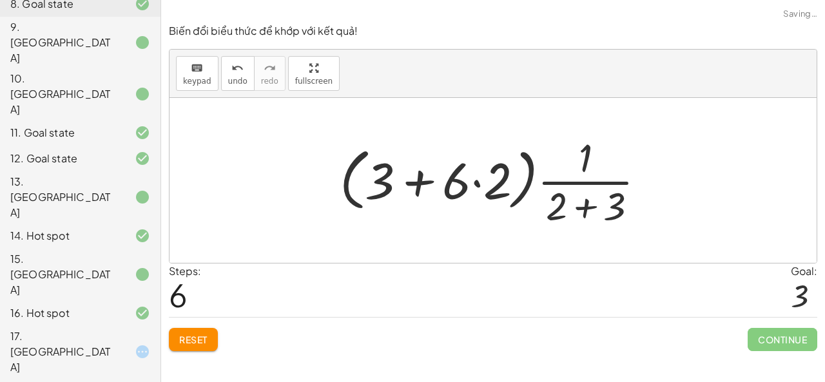
click at [593, 206] on div at bounding box center [497, 180] width 329 height 99
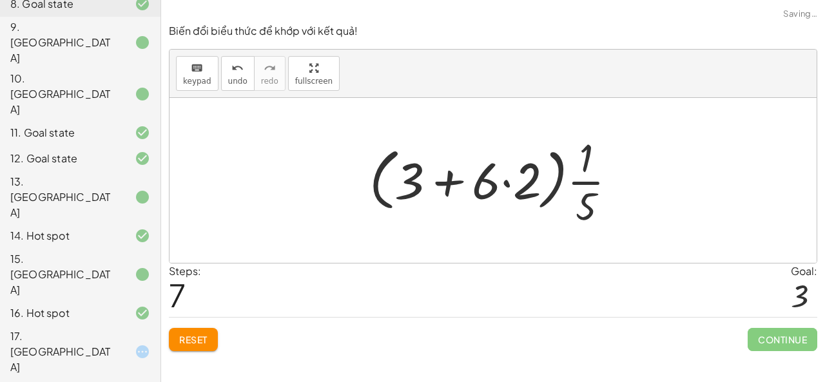
click at [490, 181] on div at bounding box center [498, 180] width 271 height 99
click at [508, 183] on div at bounding box center [498, 180] width 271 height 99
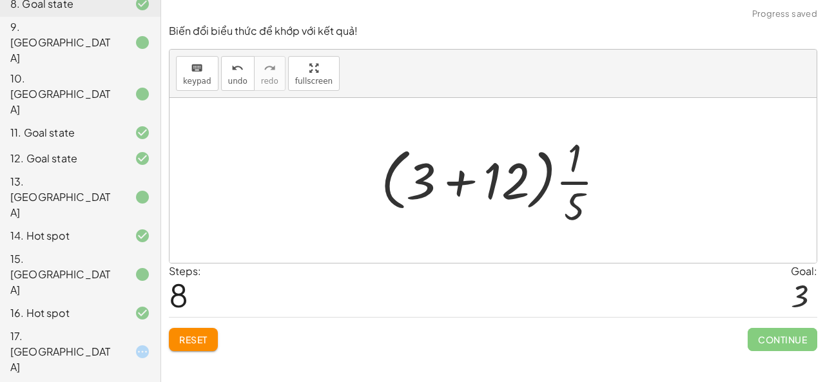
click at [455, 182] on div at bounding box center [497, 180] width 247 height 99
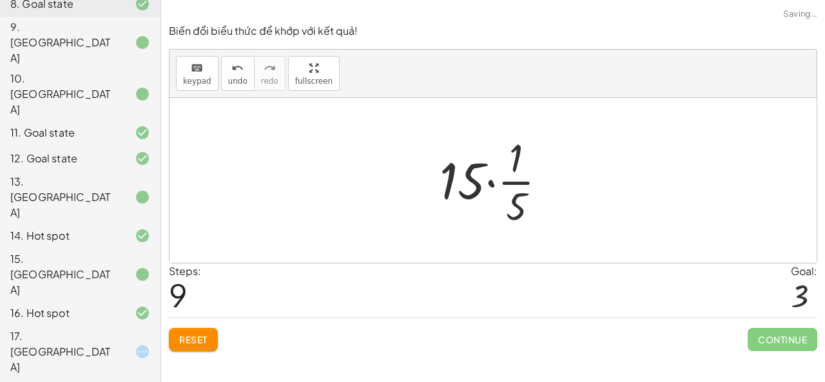
click at [486, 187] on div at bounding box center [498, 180] width 131 height 99
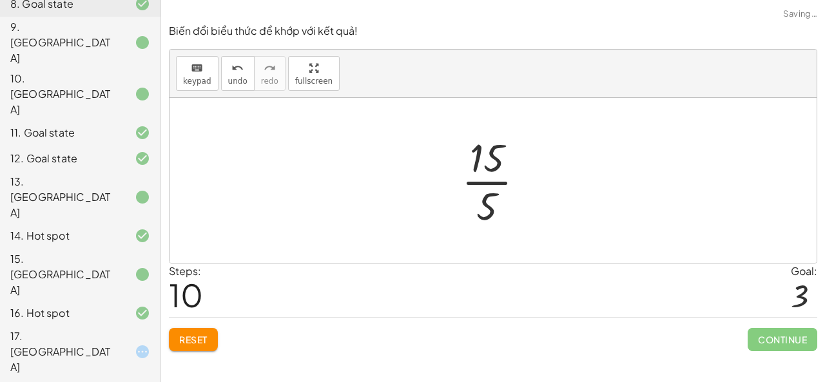
click at [488, 186] on div at bounding box center [498, 180] width 86 height 99
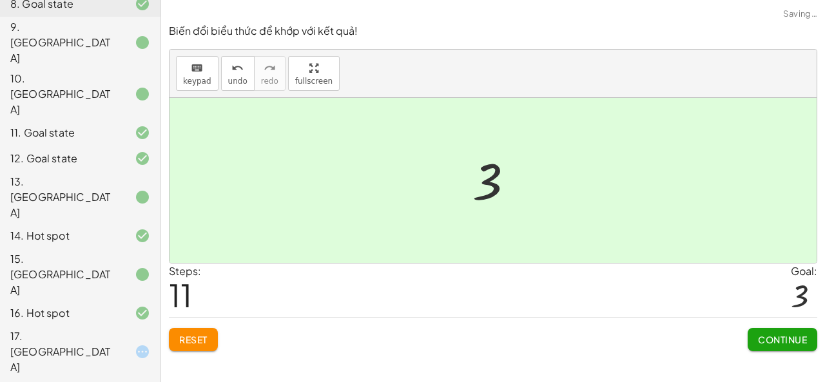
drag, startPoint x: 98, startPoint y: 367, endPoint x: 106, endPoint y: 365, distance: 7.8
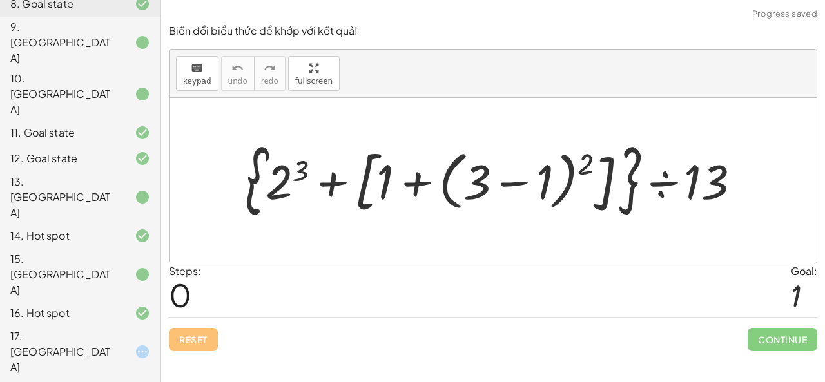
click at [662, 185] on div at bounding box center [497, 180] width 519 height 85
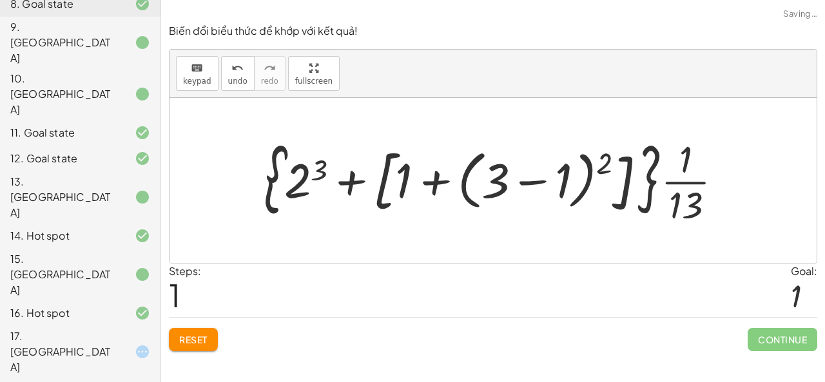
click at [437, 183] on div at bounding box center [498, 180] width 482 height 95
click at [353, 179] on div at bounding box center [498, 180] width 482 height 95
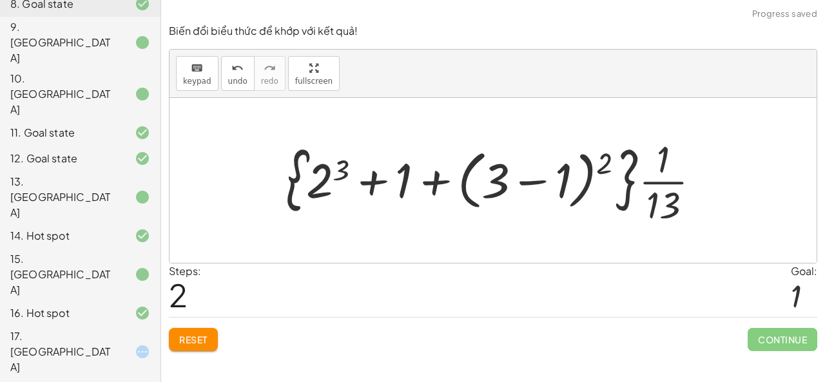
click at [346, 176] on div at bounding box center [498, 180] width 438 height 95
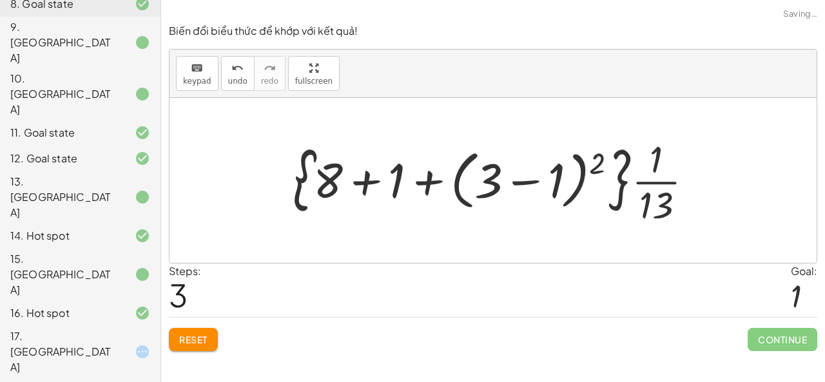
click at [430, 182] on div at bounding box center [498, 180] width 424 height 95
click at [536, 186] on div at bounding box center [498, 180] width 424 height 95
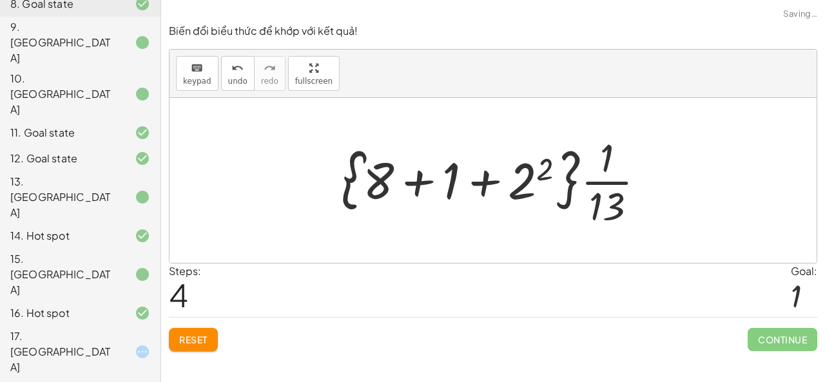
click at [532, 176] on div at bounding box center [497, 180] width 327 height 99
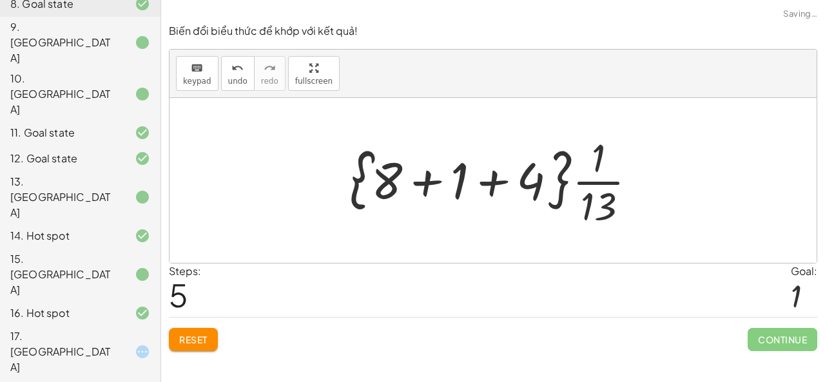
click at [442, 188] on div at bounding box center [498, 180] width 310 height 99
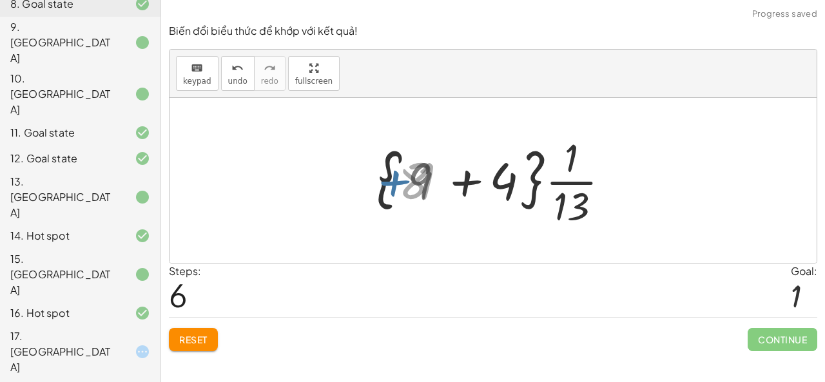
click at [486, 185] on div at bounding box center [498, 180] width 239 height 99
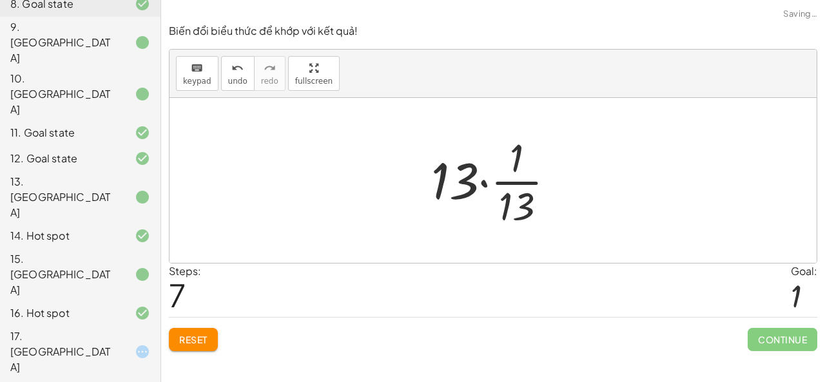
click at [479, 184] on div at bounding box center [498, 180] width 147 height 99
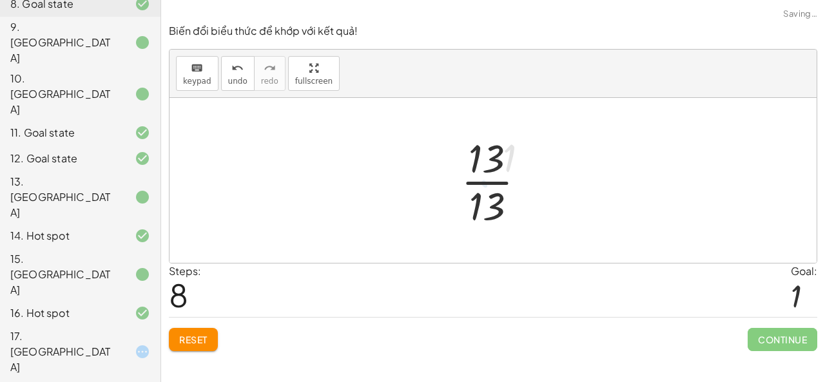
click at [488, 193] on div at bounding box center [498, 180] width 88 height 99
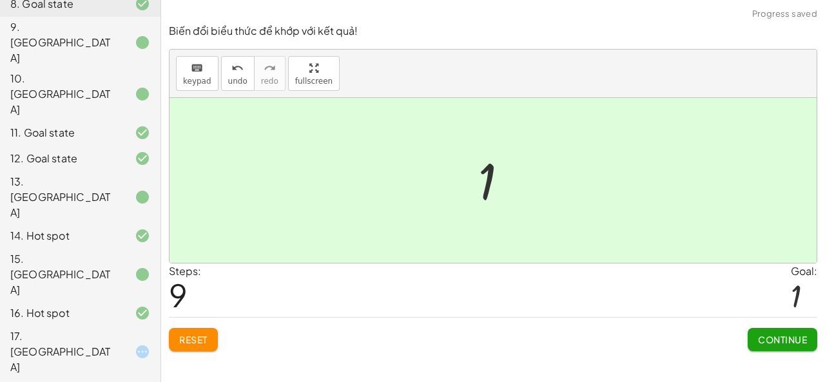
drag, startPoint x: 800, startPoint y: 344, endPoint x: 787, endPoint y: 336, distance: 15.4
click at [800, 345] on button "Continue" at bounding box center [782, 339] width 70 height 23
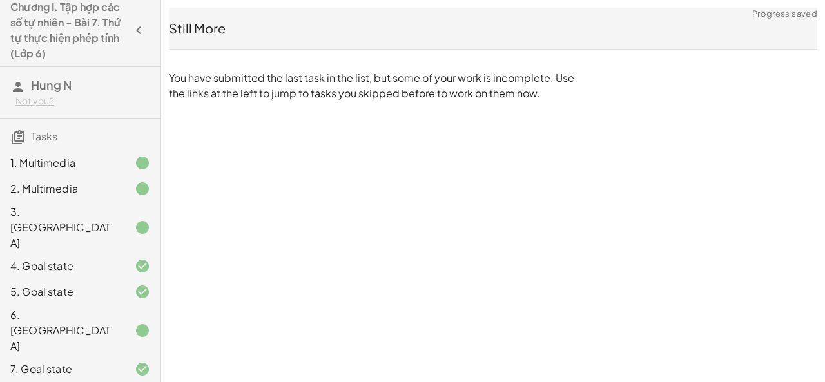
scroll to position [0, 0]
